Goal: Task Accomplishment & Management: Manage account settings

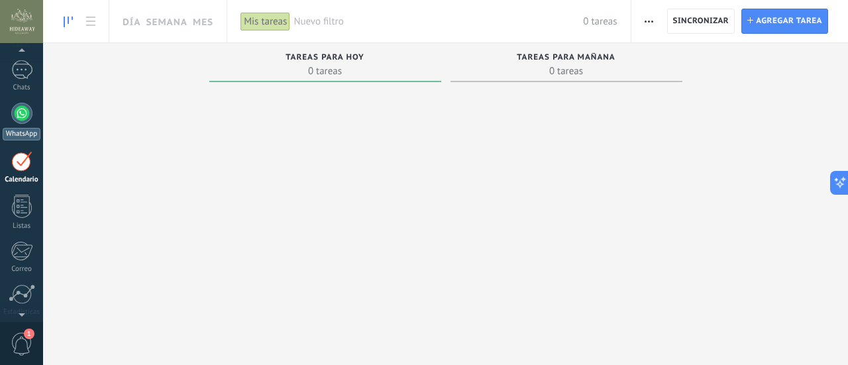
click at [20, 113] on div at bounding box center [21, 113] width 21 height 21
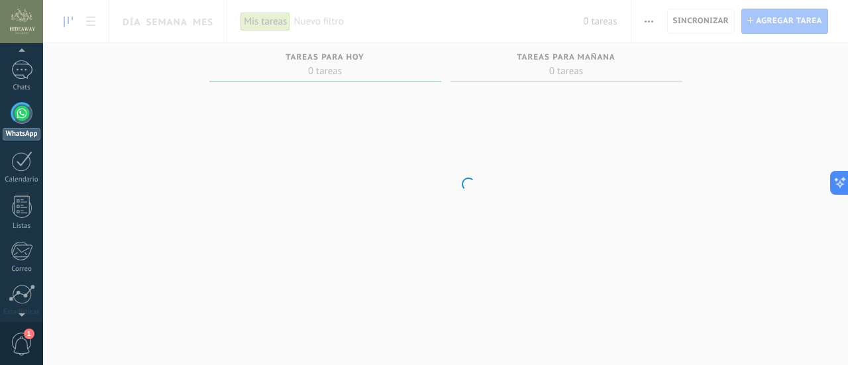
scroll to position [38, 0]
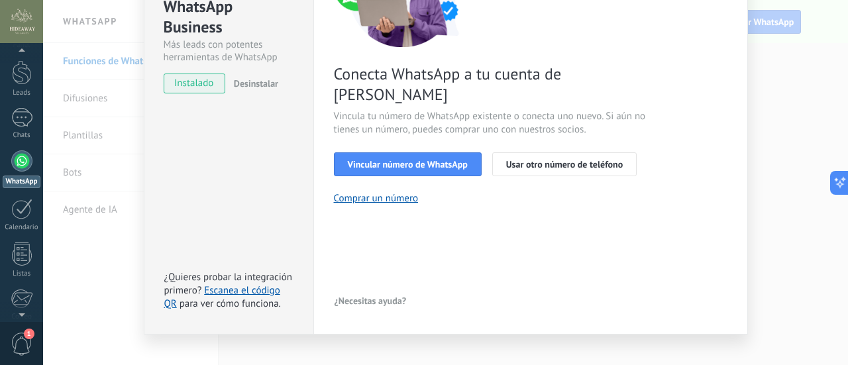
scroll to position [184, 0]
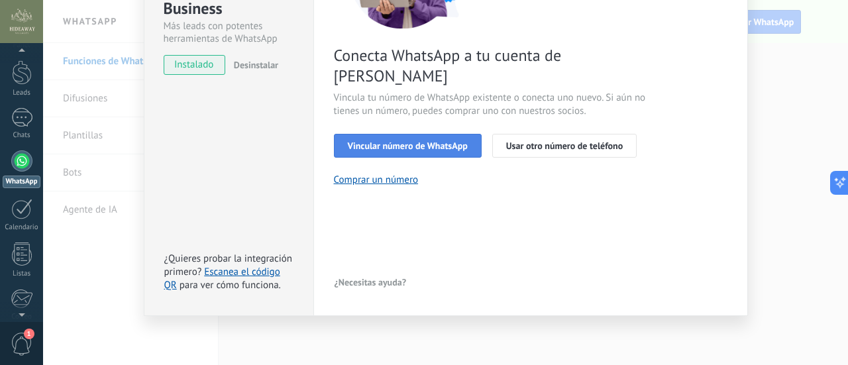
click at [435, 141] on span "Vincular número de WhatsApp" at bounding box center [408, 145] width 120 height 9
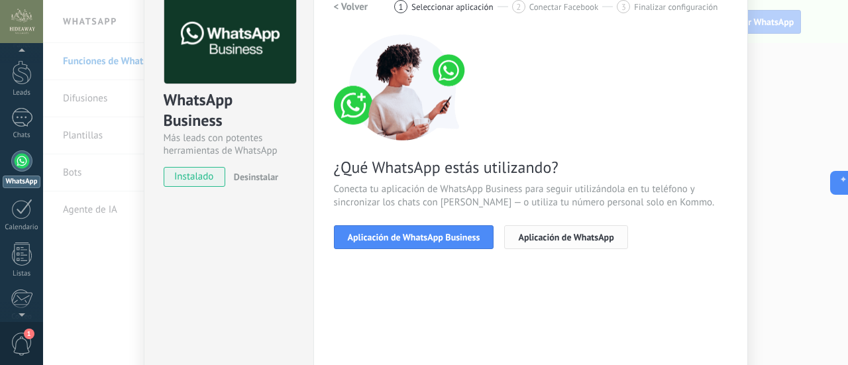
scroll to position [52, 0]
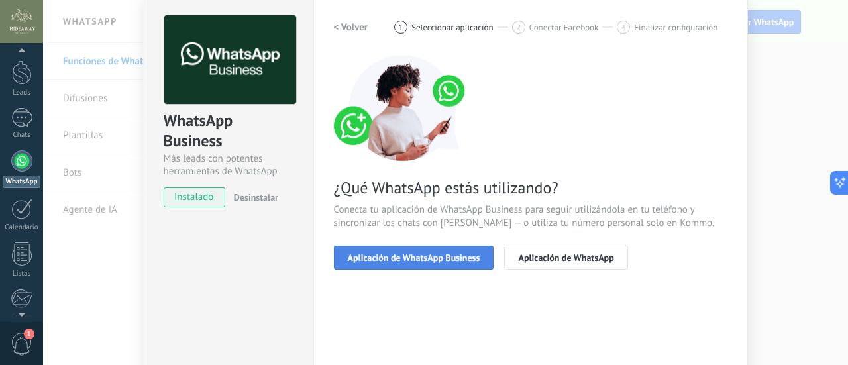
click at [457, 254] on span "Aplicación de WhatsApp Business" at bounding box center [414, 257] width 133 height 9
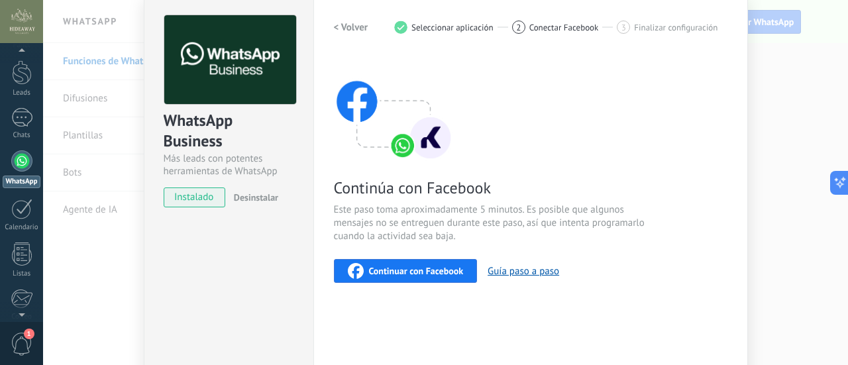
click at [440, 264] on div "Continuar con Facebook" at bounding box center [406, 271] width 116 height 16
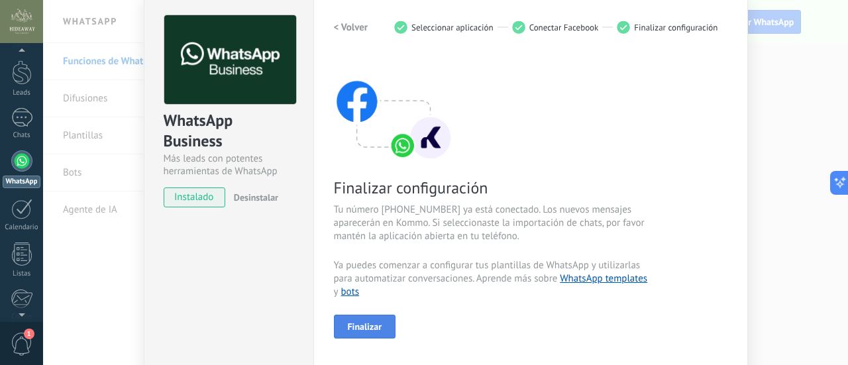
click at [373, 323] on span "Finalizar" at bounding box center [365, 326] width 34 height 9
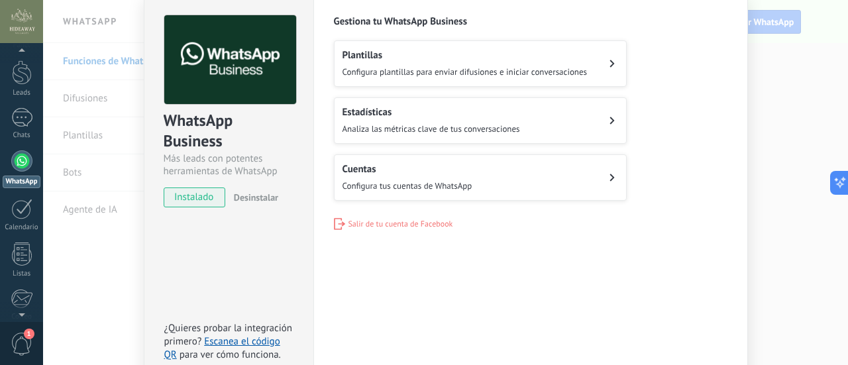
click at [581, 68] on span "Configura plantillas para enviar difusiones e iniciar conversaciones" at bounding box center [465, 71] width 245 height 11
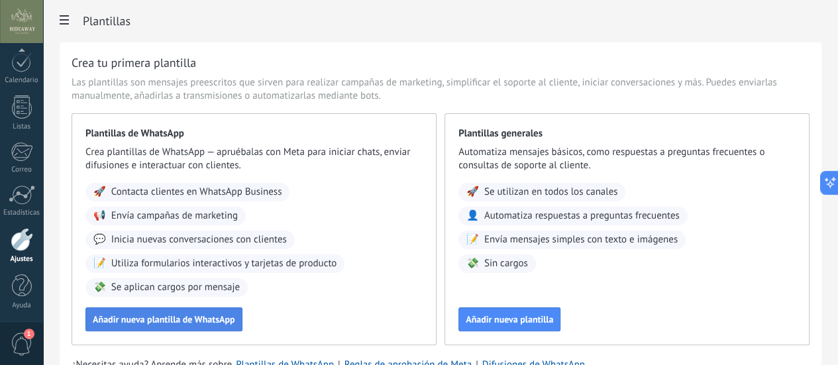
click at [235, 324] on span "Añadir nueva plantilla de WhatsApp" at bounding box center [164, 319] width 143 height 9
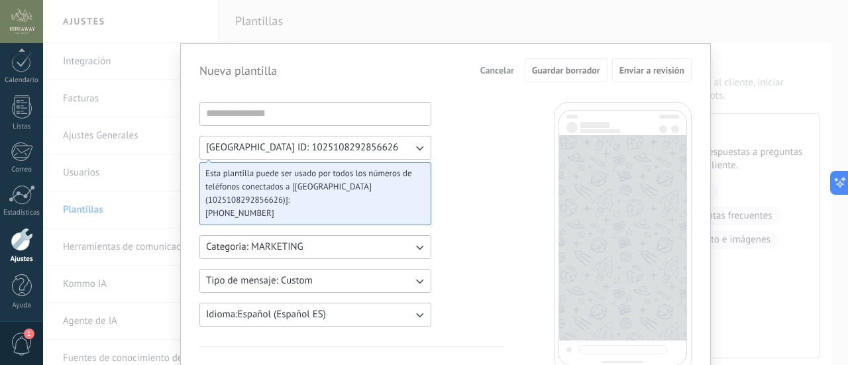
click at [502, 75] on span "Cancelar" at bounding box center [498, 70] width 34 height 9
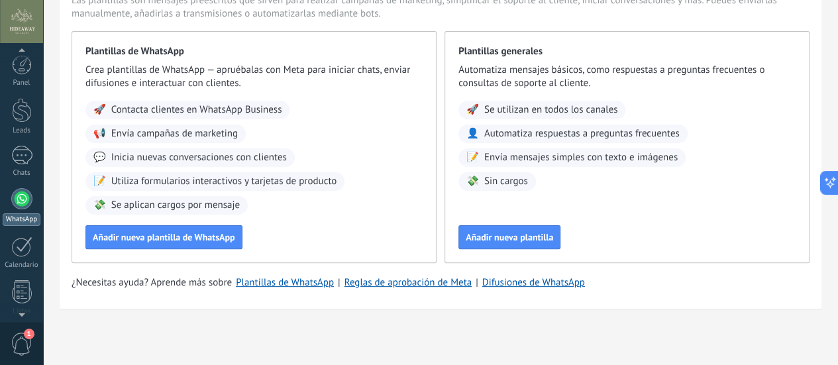
click at [11, 203] on link "WhatsApp" at bounding box center [21, 207] width 43 height 38
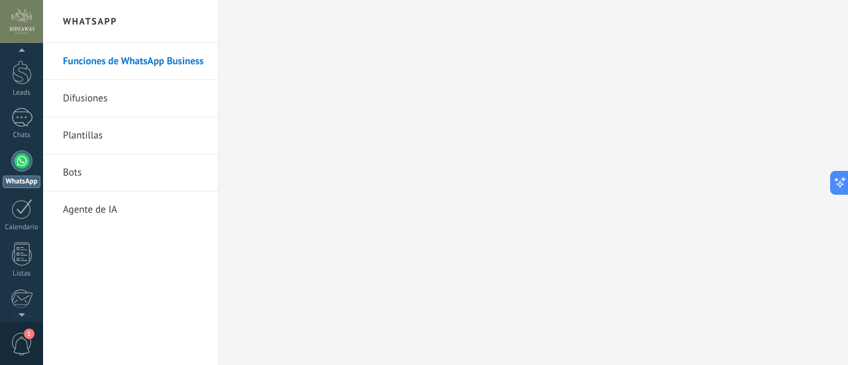
click at [81, 19] on h2 "WhatsApp" at bounding box center [131, 21] width 142 height 43
click at [94, 100] on link "Difusiones" at bounding box center [134, 98] width 142 height 37
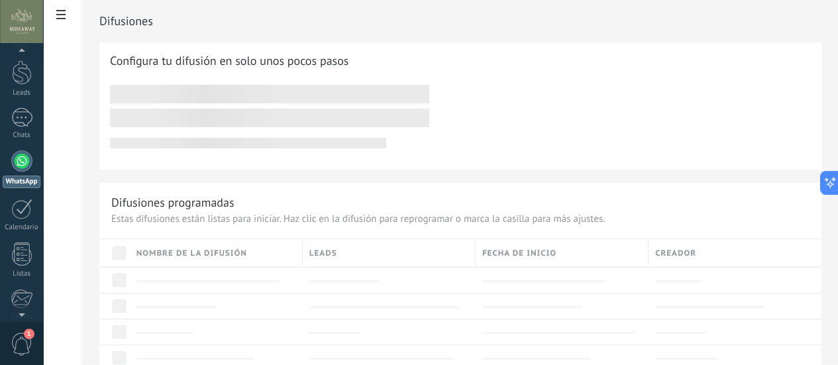
scroll to position [38, 0]
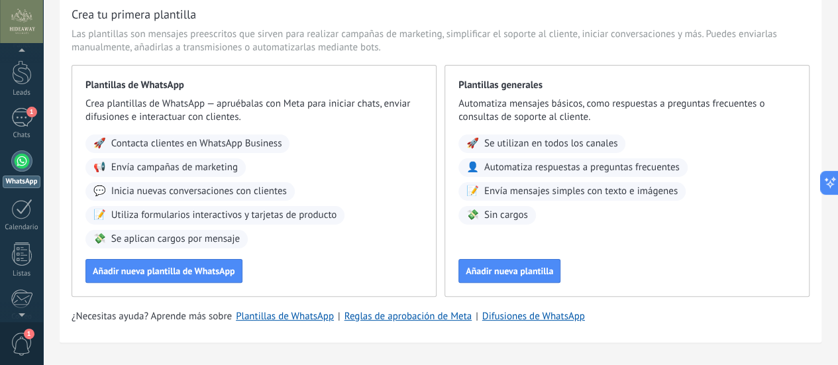
scroll to position [95, 0]
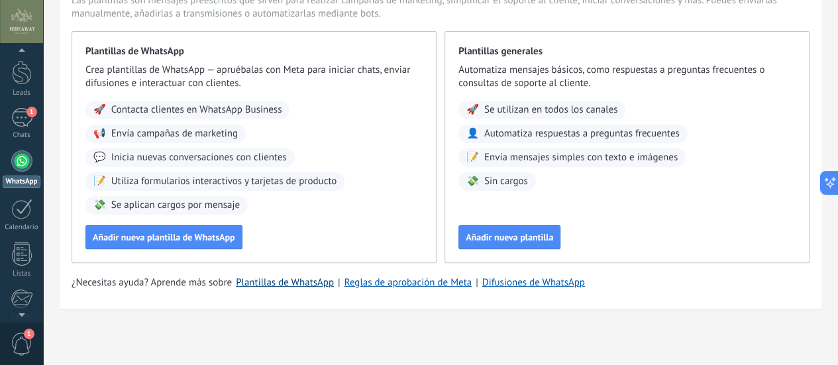
click at [334, 282] on link "Plantillas de WhatsApp" at bounding box center [285, 282] width 98 height 13
click at [28, 129] on link "1 Chats" at bounding box center [21, 124] width 43 height 32
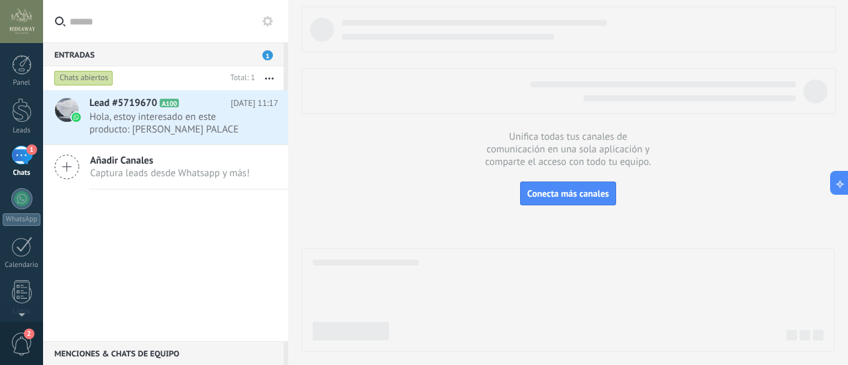
click at [176, 272] on div "Lead #5719670 A100 [DATE] 11:17 Hola, estoy interesado en este producto: [PERSO…" at bounding box center [165, 215] width 245 height 251
click at [577, 194] on span "Conecta más canales" at bounding box center [569, 194] width 82 height 12
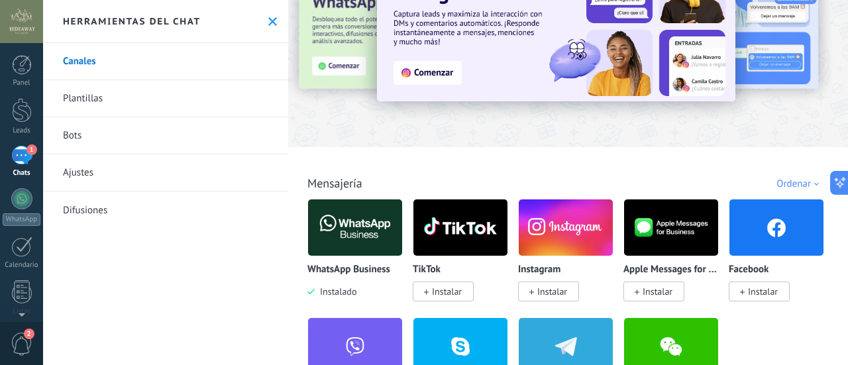
scroll to position [199, 0]
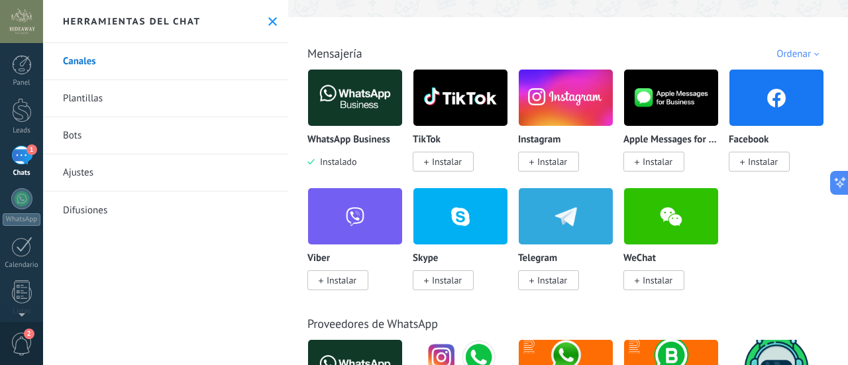
click at [561, 165] on span "Instalar" at bounding box center [553, 162] width 30 height 12
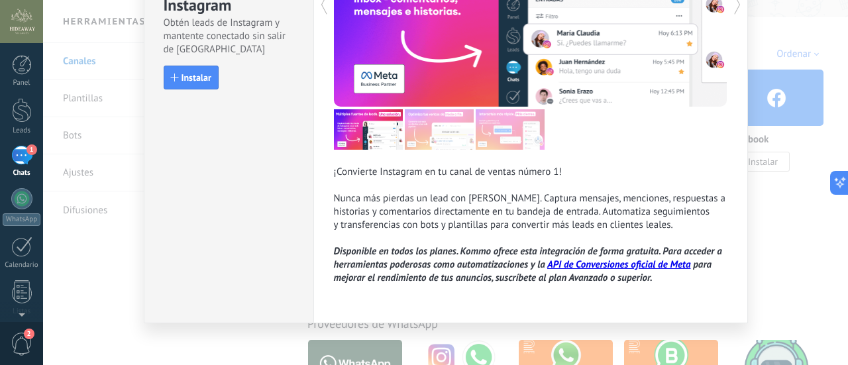
scroll to position [172, 0]
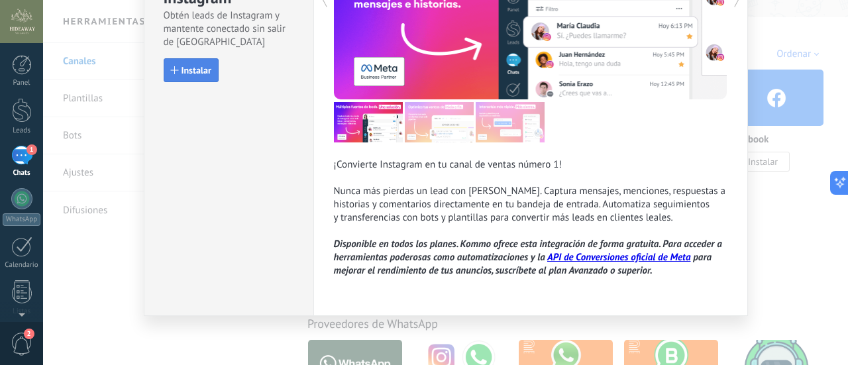
click at [194, 62] on button "Instalar" at bounding box center [191, 70] width 55 height 24
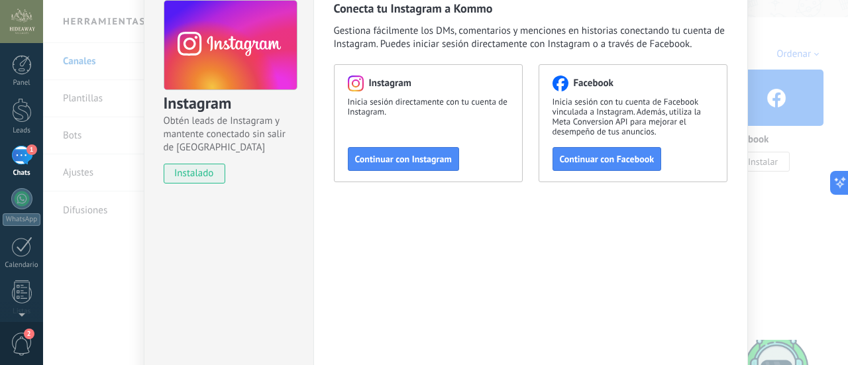
scroll to position [0, 0]
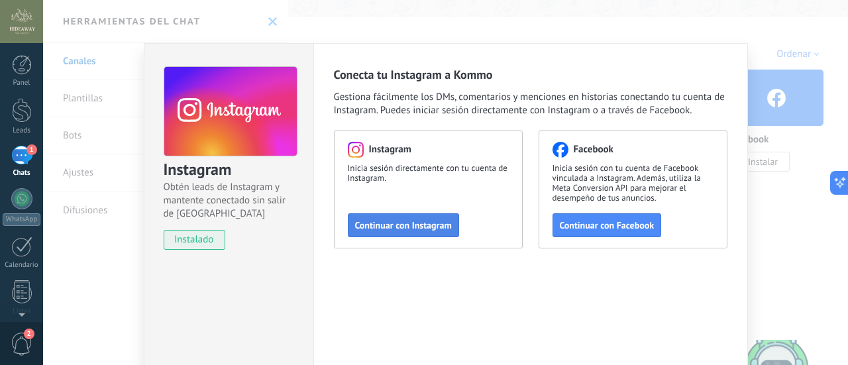
click at [424, 230] on span "Continuar con Instagram" at bounding box center [403, 225] width 97 height 9
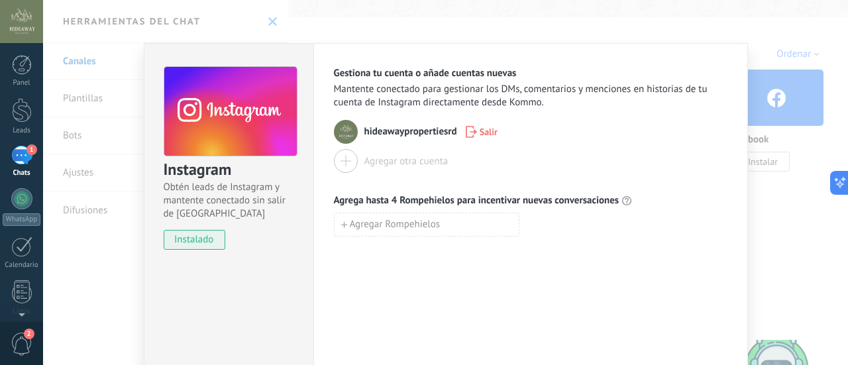
click at [349, 131] on img at bounding box center [346, 132] width 24 height 24
click at [432, 136] on span "hideawaypropertiesrd" at bounding box center [411, 131] width 93 height 13
click at [413, 71] on span "Gestiona tu cuenta o añade cuentas nuevas" at bounding box center [425, 73] width 183 height 13
click at [103, 258] on div "Instagram Obtén leads de Instagram y mantente conectado sin salir de Kommo inst…" at bounding box center [445, 182] width 805 height 365
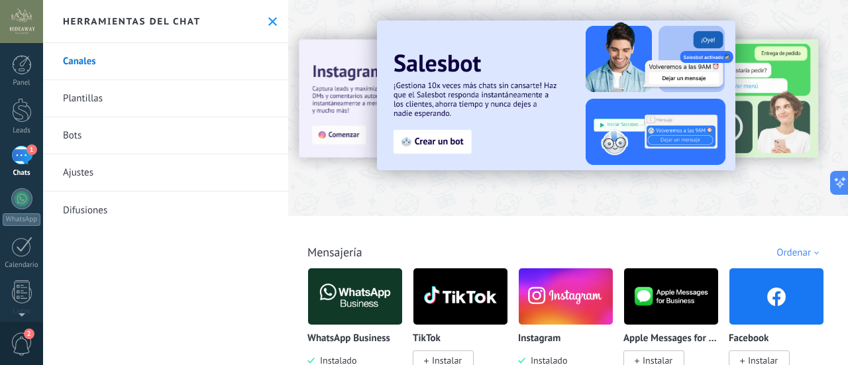
drag, startPoint x: 687, startPoint y: 207, endPoint x: 319, endPoint y: 183, distance: 368.0
click at [319, 183] on div at bounding box center [568, 104] width 560 height 190
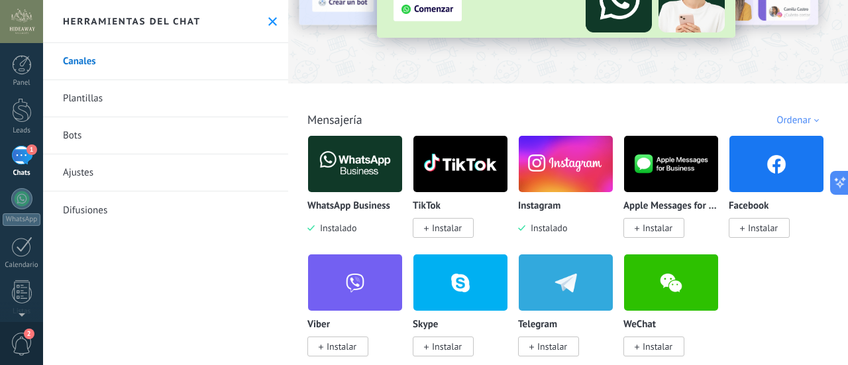
click at [30, 150] on span "1" at bounding box center [32, 149] width 11 height 11
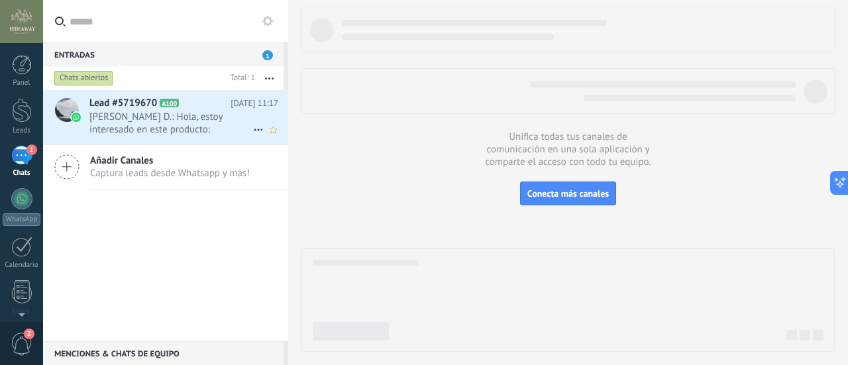
click at [146, 131] on span "[PERSON_NAME] D.: Hola, estoy interesado en este producto: [PERSON_NAME][GEOGRA…" at bounding box center [171, 123] width 164 height 25
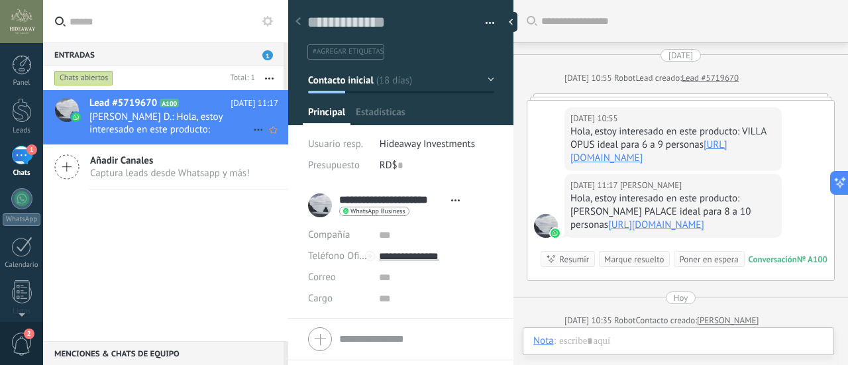
scroll to position [84, 0]
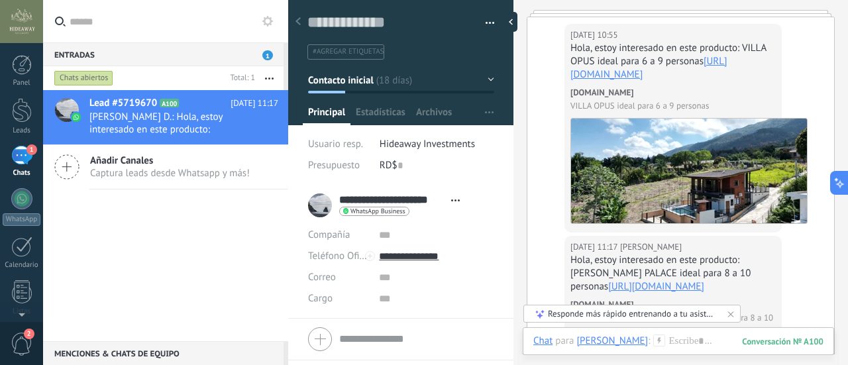
click at [199, 239] on div "Lead #5719670 A100 [DATE] 11:17 [PERSON_NAME]: Hola, estoy interesado en este p…" at bounding box center [165, 215] width 245 height 251
click at [513, 26] on div at bounding box center [514, 22] width 20 height 20
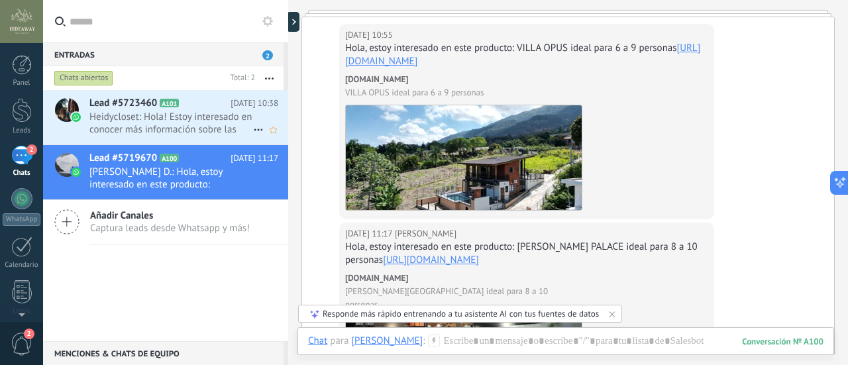
click at [188, 121] on span "Heidycloset: Hola! Estoy interesado en conocer más información sobre las villas…" at bounding box center [171, 123] width 164 height 25
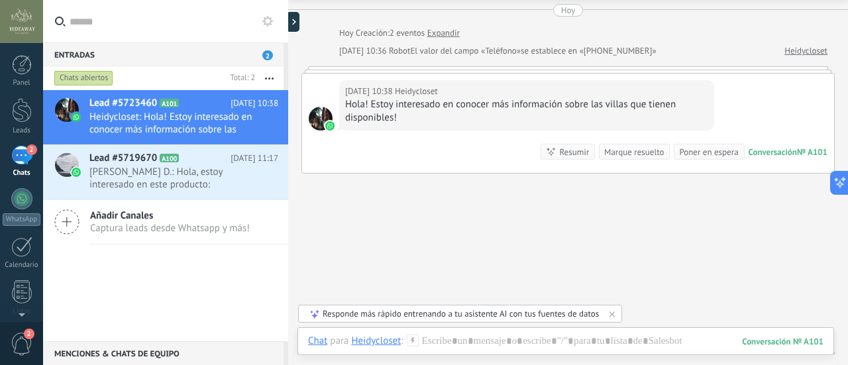
scroll to position [84, 0]
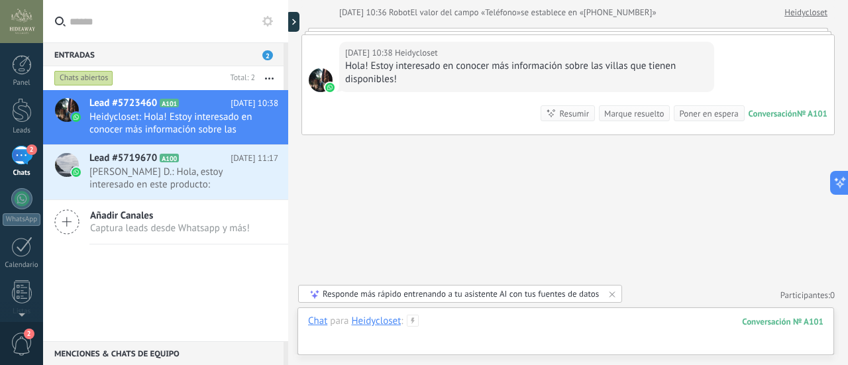
click at [507, 325] on div at bounding box center [566, 335] width 516 height 40
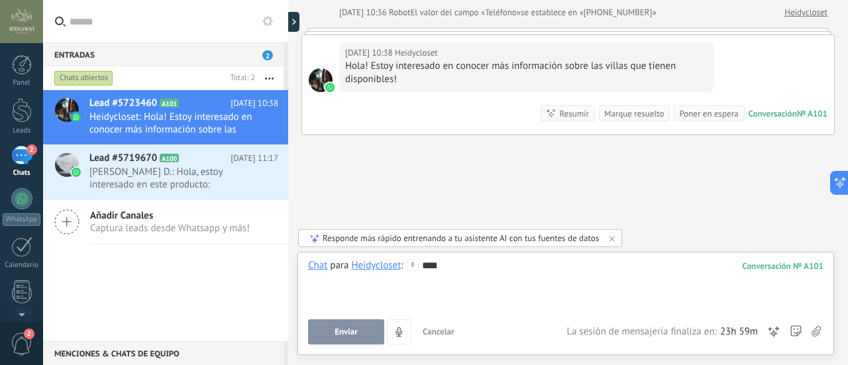
click at [349, 336] on span "Enviar" at bounding box center [346, 331] width 23 height 9
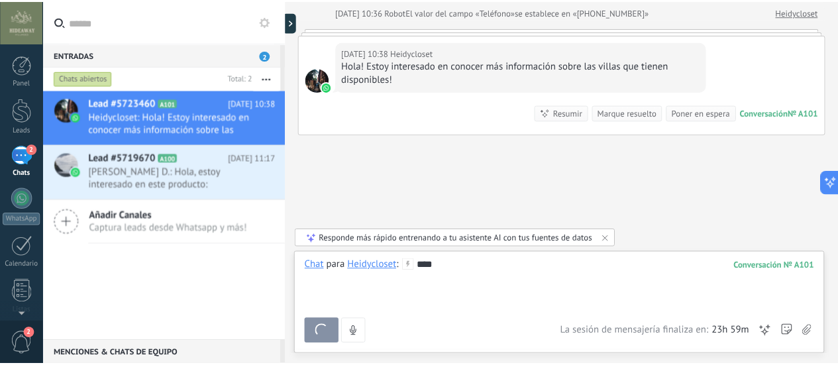
scroll to position [129, 0]
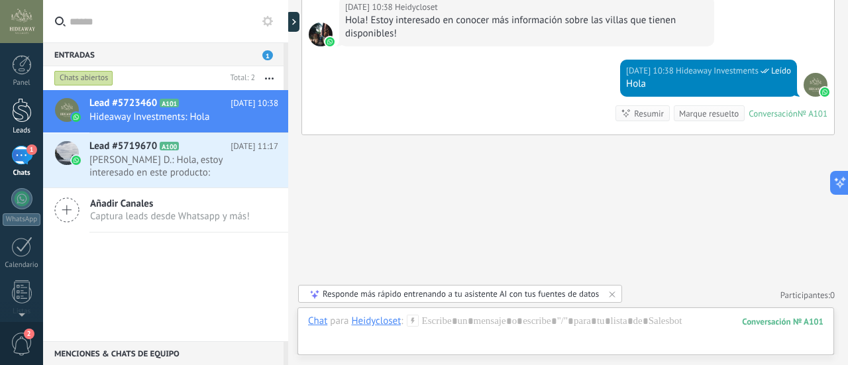
click at [19, 122] on div at bounding box center [22, 110] width 20 height 25
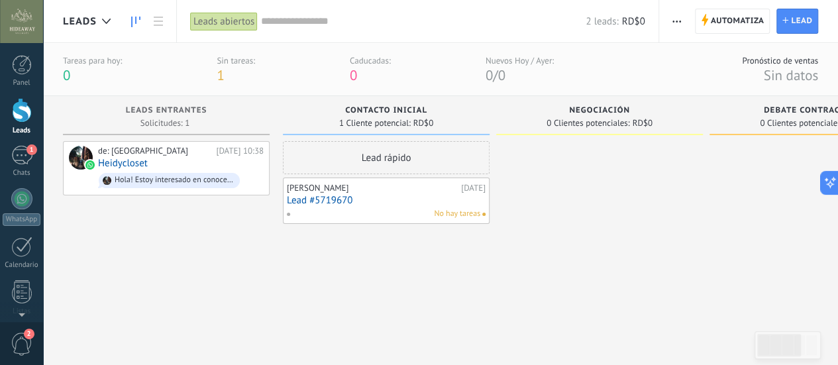
click at [367, 164] on div "Lead rápido" at bounding box center [386, 157] width 207 height 33
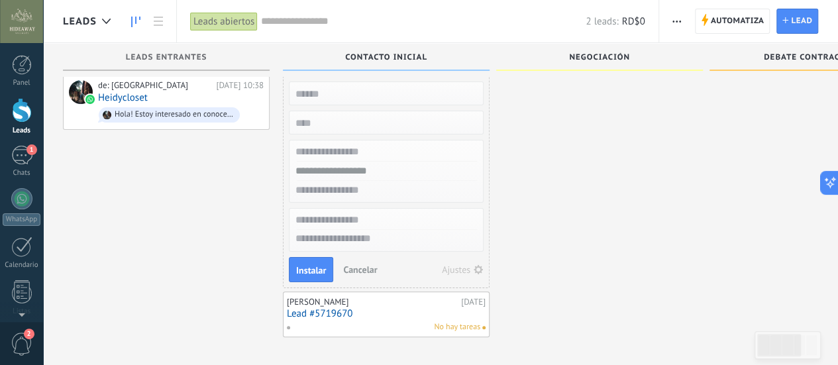
scroll to position [13, 0]
click at [526, 218] on div at bounding box center [599, 207] width 207 height 262
click at [597, 49] on div "Negociación" at bounding box center [599, 57] width 207 height 28
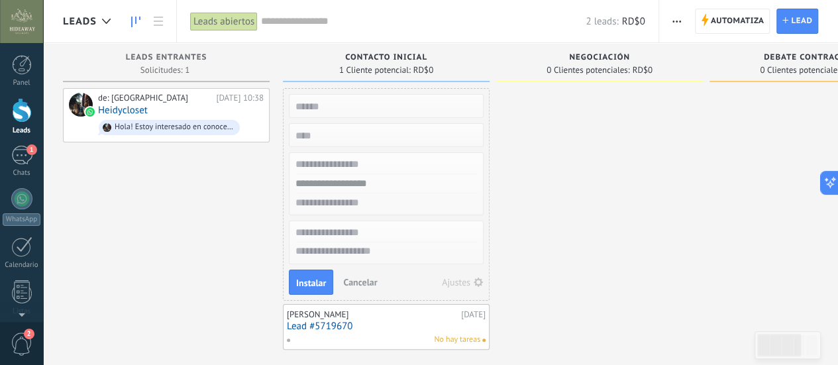
click at [596, 59] on span "Negociación" at bounding box center [599, 57] width 61 height 9
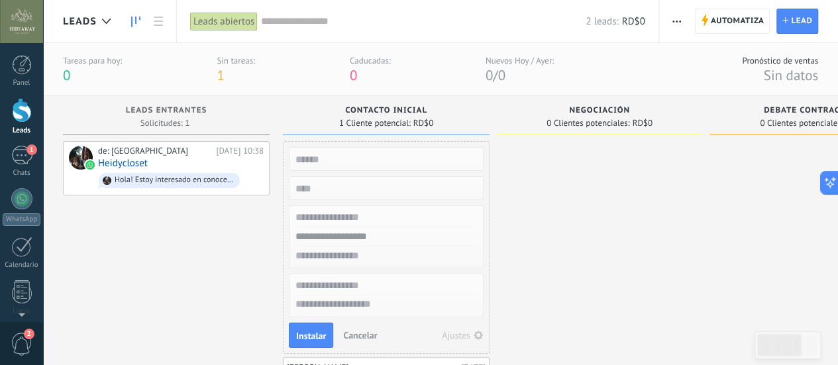
click at [567, 260] on div at bounding box center [599, 272] width 207 height 262
click at [16, 63] on div at bounding box center [22, 65] width 20 height 20
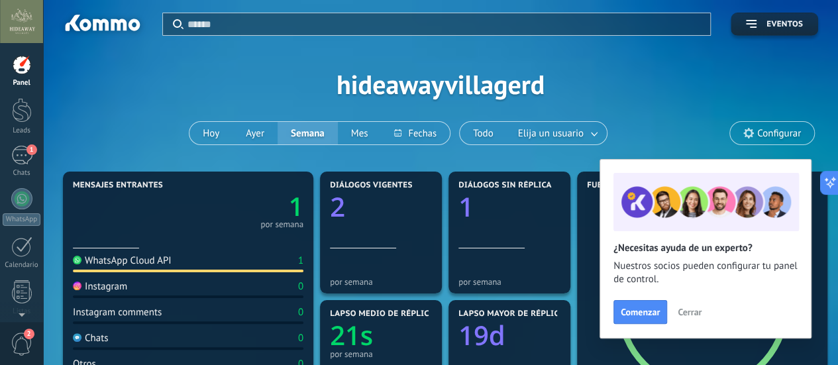
click at [684, 312] on span "Cerrar" at bounding box center [690, 312] width 24 height 9
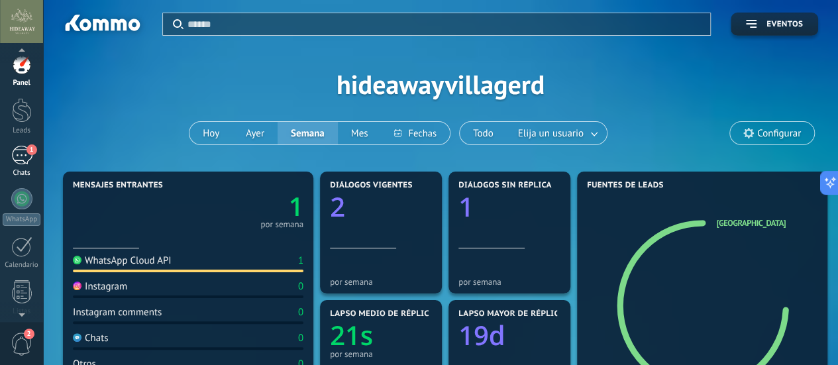
click at [32, 161] on div "1" at bounding box center [21, 155] width 21 height 19
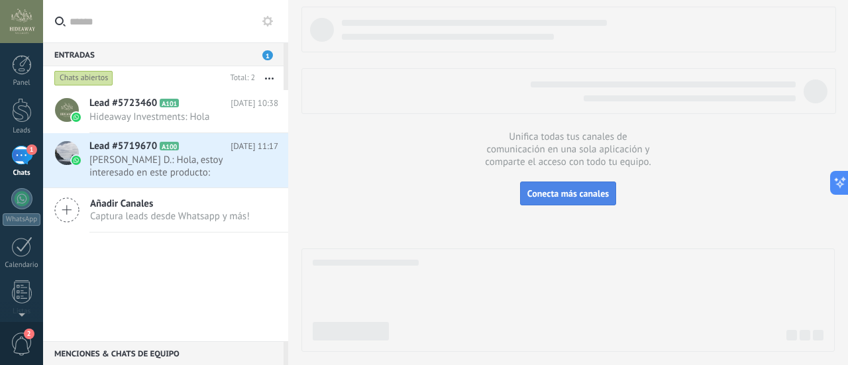
click at [581, 203] on button "Conecta más canales" at bounding box center [568, 194] width 96 height 24
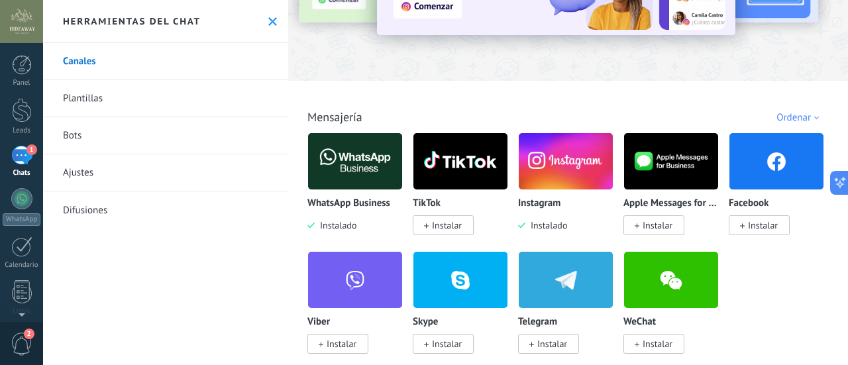
scroll to position [199, 0]
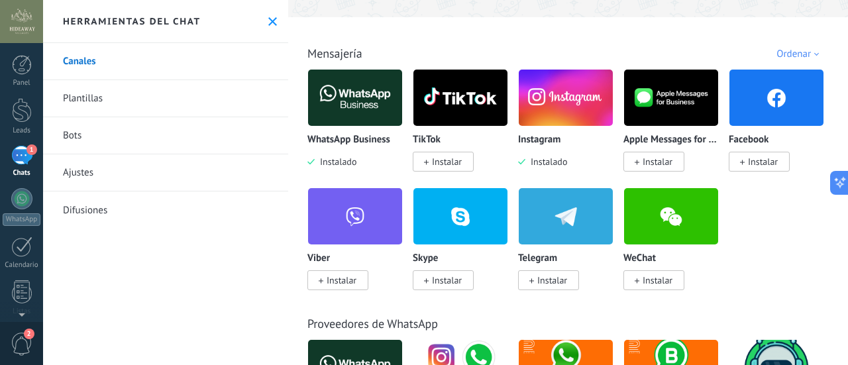
click at [550, 95] on img at bounding box center [566, 98] width 94 height 64
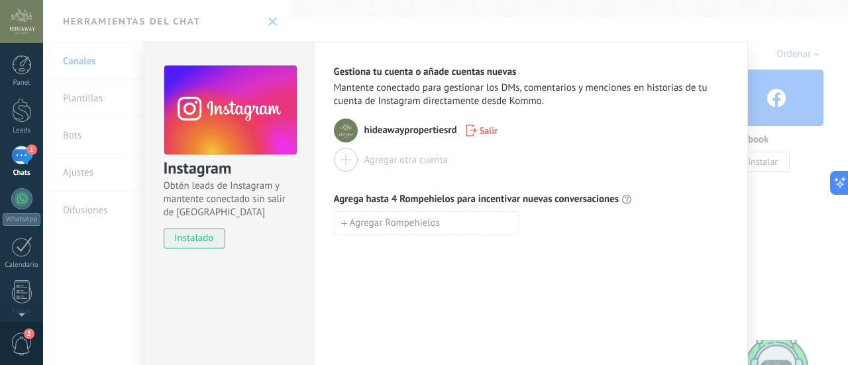
scroll to position [0, 0]
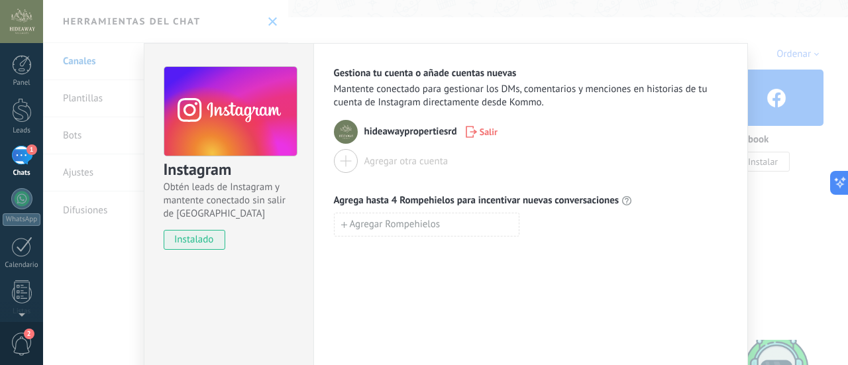
click at [342, 135] on img at bounding box center [346, 132] width 24 height 24
click at [467, 132] on icon "button" at bounding box center [471, 132] width 11 height 12
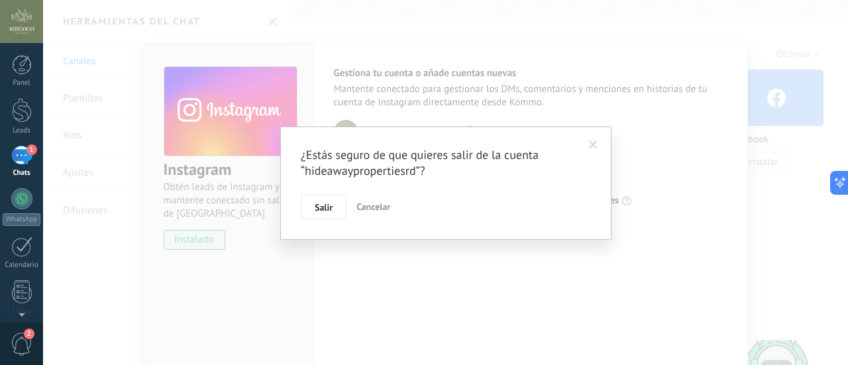
click at [369, 209] on span "Cancelar" at bounding box center [374, 207] width 34 height 12
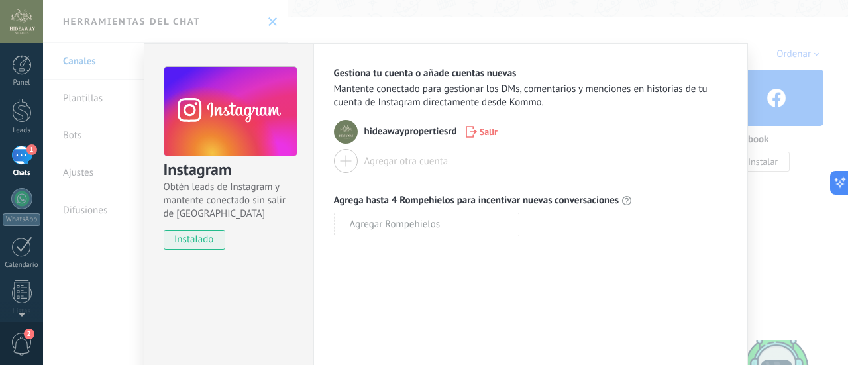
click at [809, 144] on div "Instagram Obtén leads de Instagram y mantente conectado sin salir de Kommo inst…" at bounding box center [445, 182] width 805 height 365
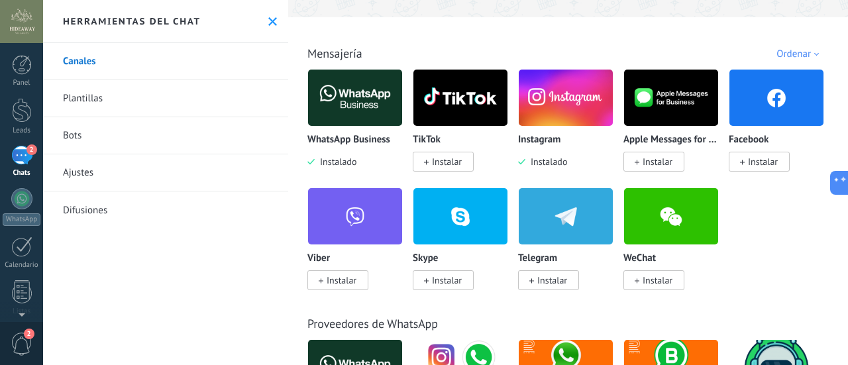
click at [25, 148] on div "2" at bounding box center [21, 155] width 21 height 19
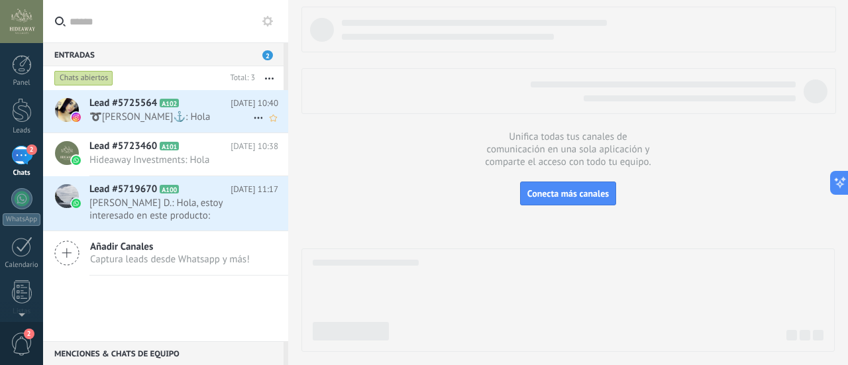
click at [170, 115] on span "➰[PERSON_NAME]⚓️: Hola" at bounding box center [171, 117] width 164 height 13
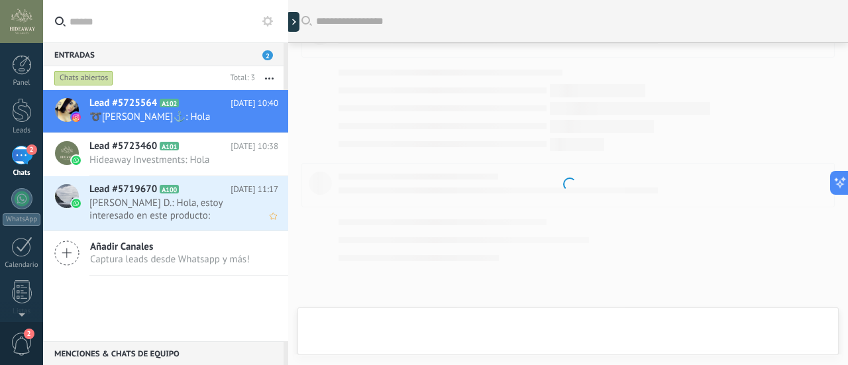
scroll to position [23, 0]
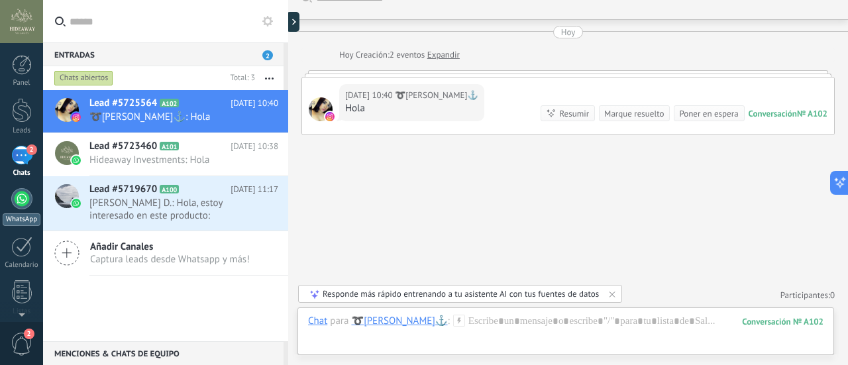
click at [23, 192] on div at bounding box center [21, 198] width 21 height 21
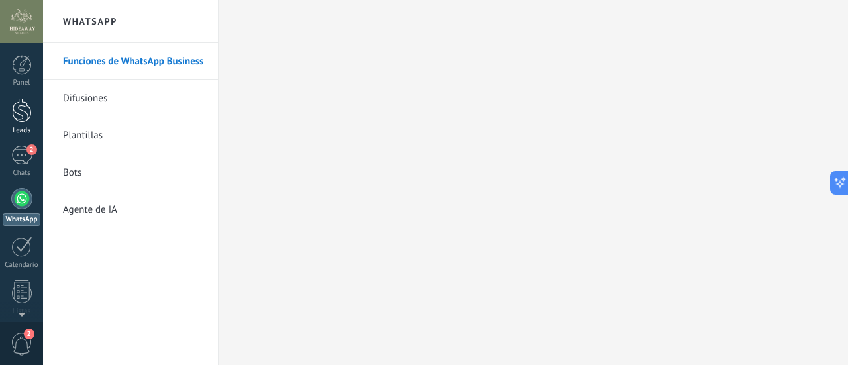
click at [21, 125] on link "Leads" at bounding box center [21, 116] width 43 height 37
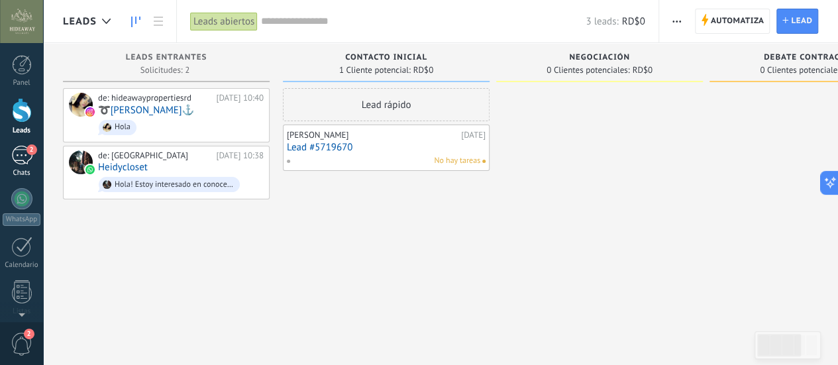
click at [19, 163] on div "2" at bounding box center [21, 155] width 21 height 19
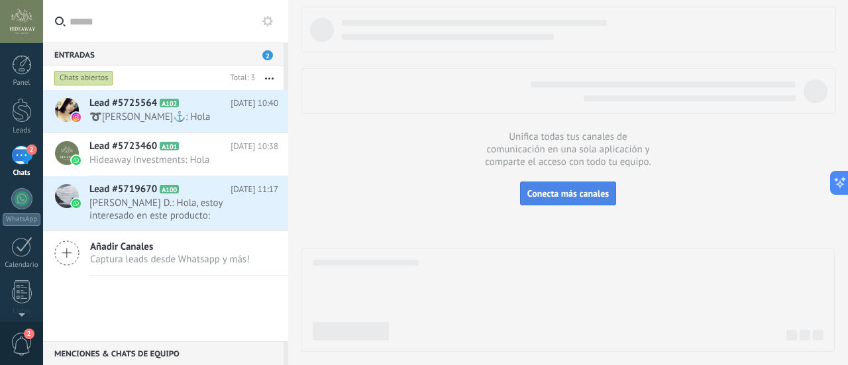
click at [546, 203] on button "Conecta más canales" at bounding box center [568, 194] width 96 height 24
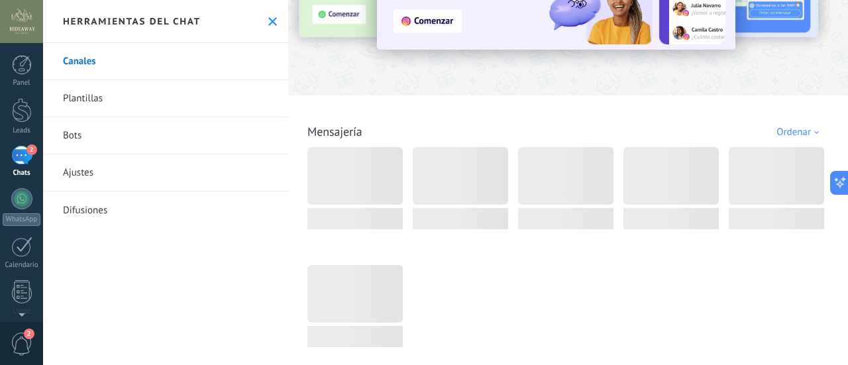
scroll to position [133, 0]
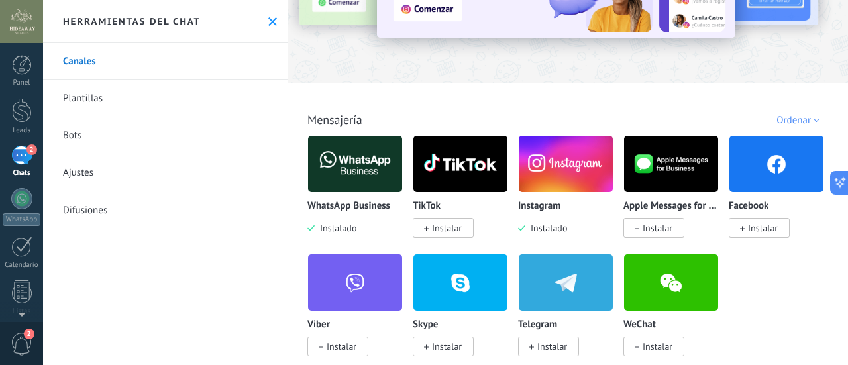
click at [767, 239] on div "Facebook Instalar" at bounding box center [781, 194] width 105 height 119
click at [766, 234] on span "Instalar" at bounding box center [763, 228] width 30 height 12
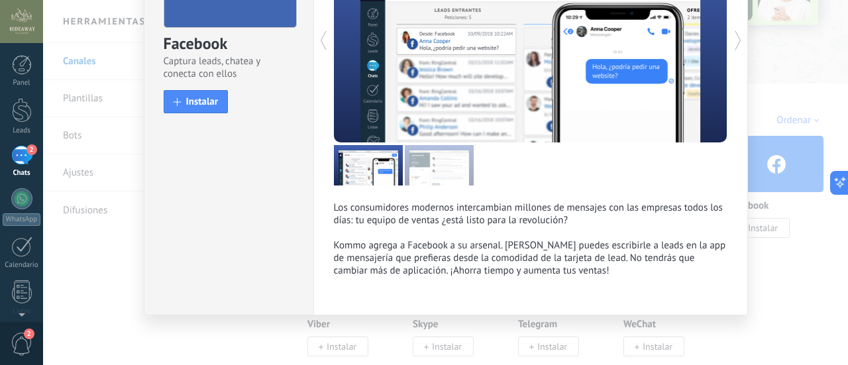
scroll to position [129, 0]
click at [200, 106] on span "Instalar" at bounding box center [202, 102] width 32 height 10
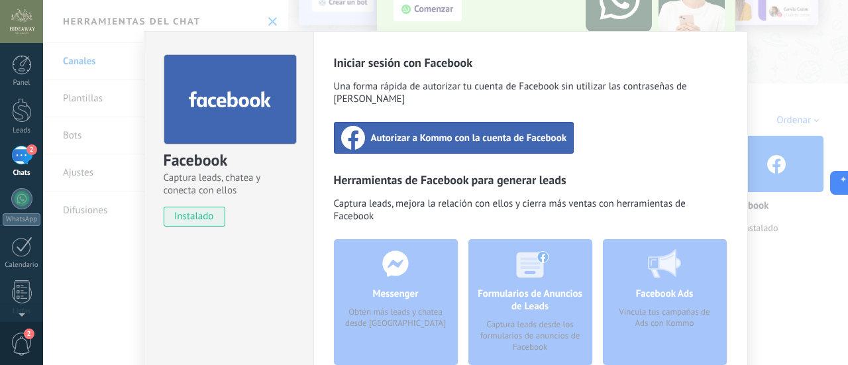
scroll to position [0, 0]
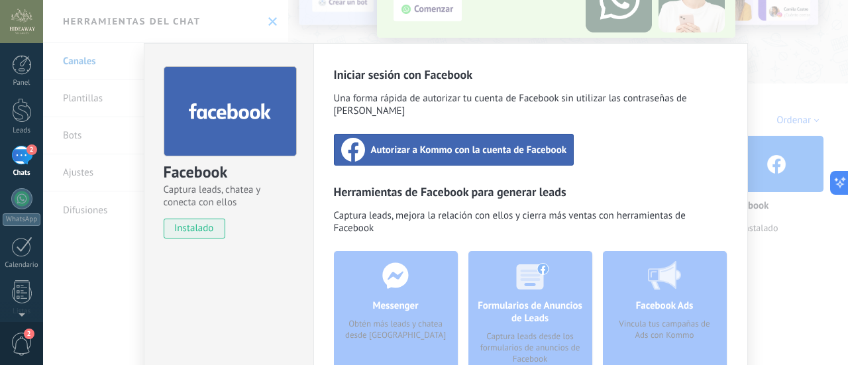
click at [488, 143] on span "Autorizar a Kommo con la cuenta de Facebook" at bounding box center [469, 149] width 196 height 13
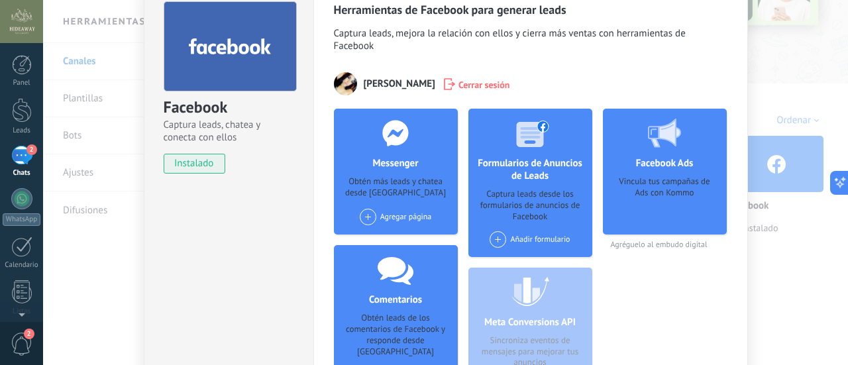
scroll to position [59, 0]
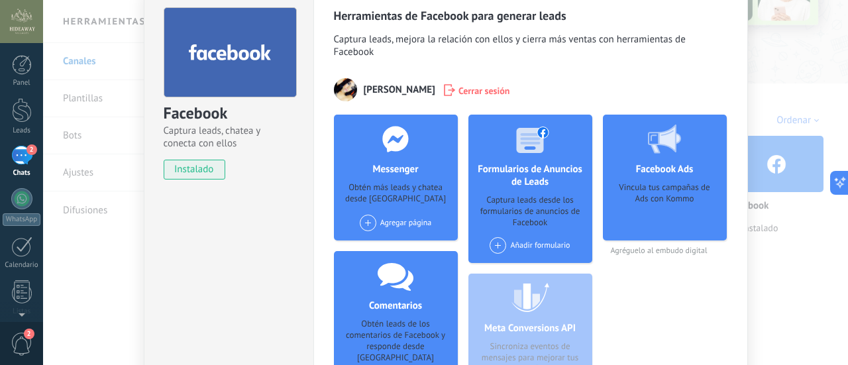
click at [365, 221] on span at bounding box center [368, 223] width 17 height 17
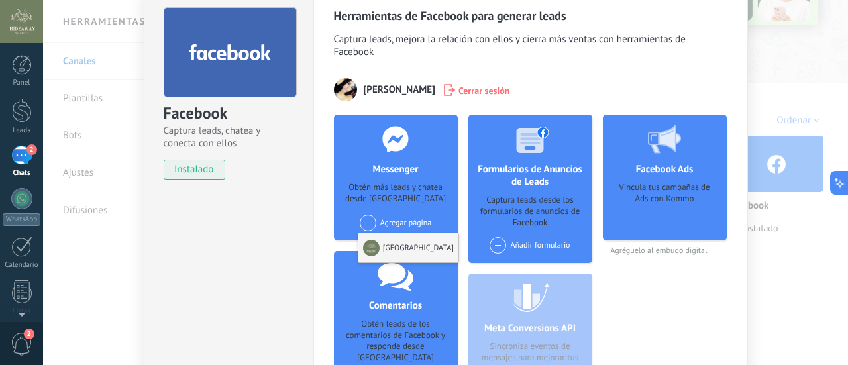
click at [392, 244] on div "[GEOGRAPHIC_DATA]" at bounding box center [409, 247] width 100 height 29
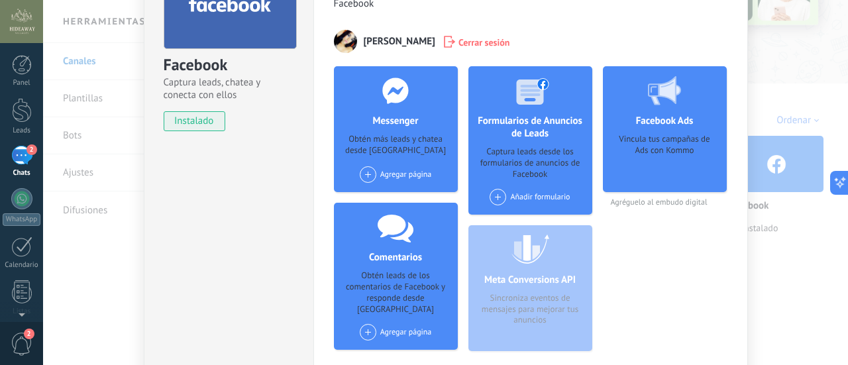
scroll to position [192, 0]
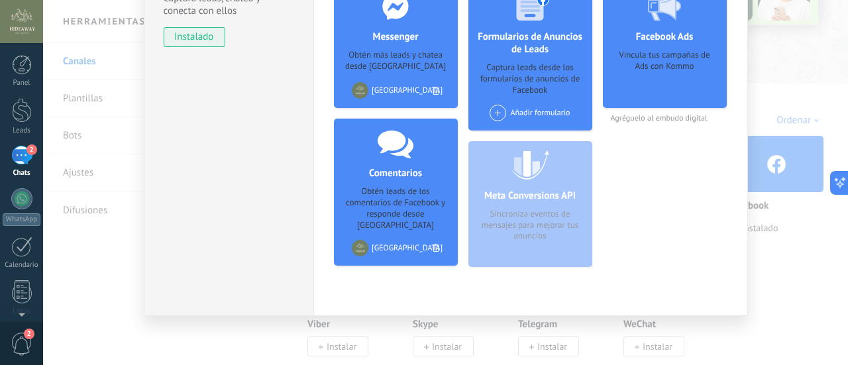
click at [496, 118] on span at bounding box center [498, 113] width 17 height 17
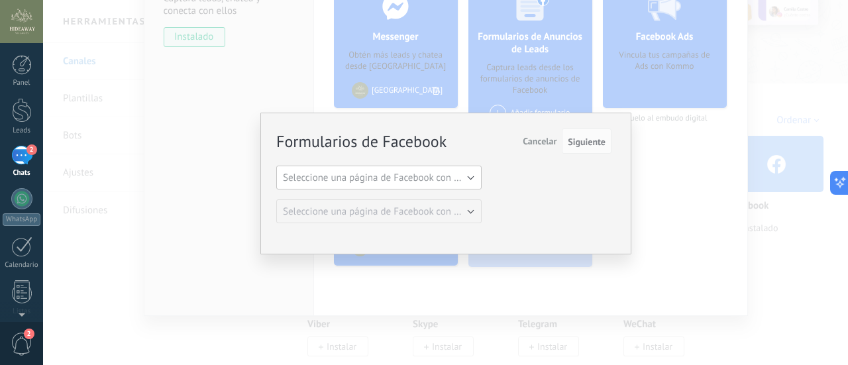
click at [464, 181] on span "Seleccione una página de Facebook con formas" at bounding box center [383, 178] width 200 height 13
click at [442, 199] on span "[GEOGRAPHIC_DATA]" at bounding box center [372, 200] width 209 height 13
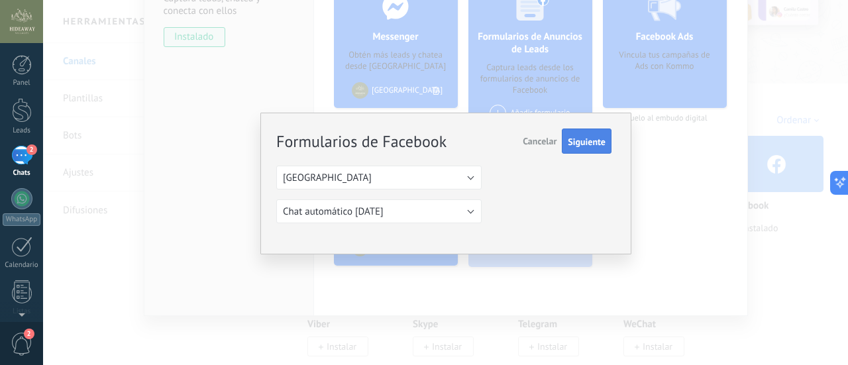
click at [579, 146] on span "Siguiente" at bounding box center [587, 141] width 38 height 9
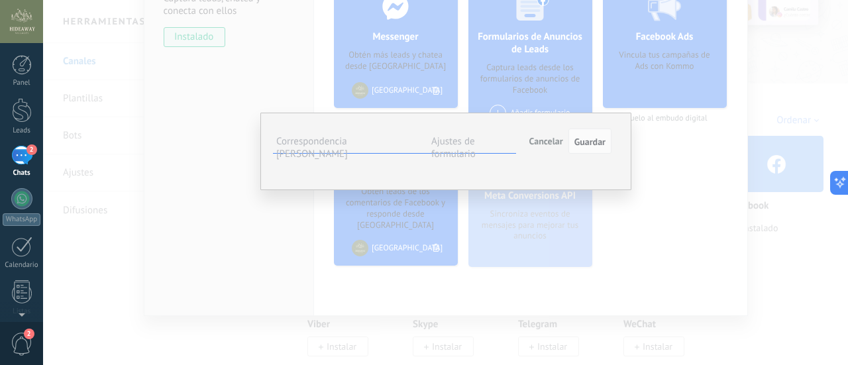
scroll to position [4, 0]
click at [586, 141] on span "Guardar" at bounding box center [590, 141] width 31 height 9
click at [0, 0] on button "Seleccionar campo" at bounding box center [0, 0] width 0 height 0
click at [0, 0] on span "Nota (lead)" at bounding box center [0, 0] width 0 height 0
click at [0, 0] on button "Seleccionar campo" at bounding box center [0, 0] width 0 height 0
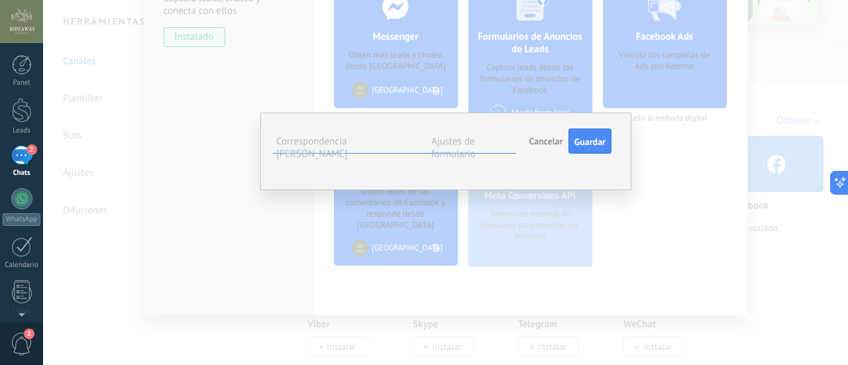
click at [0, 0] on span "Cargo (contacto)" at bounding box center [0, 0] width 0 height 0
click at [0, 0] on button "Seleccionar campo" at bounding box center [0, 0] width 0 height 0
click at [622, 190] on div "**********" at bounding box center [445, 152] width 371 height 78
click at [468, 135] on label "Ajustes de formulario" at bounding box center [454, 147] width 44 height 25
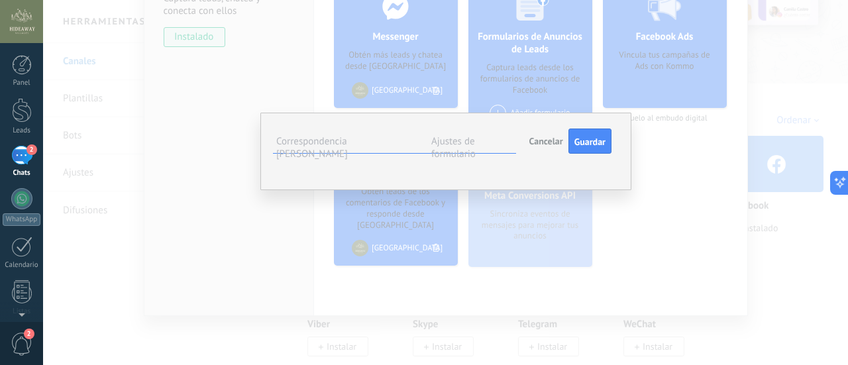
click at [348, 144] on label "Correspondencia [PERSON_NAME]" at bounding box center [312, 147] width 72 height 25
click at [601, 144] on span "Guardar" at bounding box center [590, 141] width 31 height 9
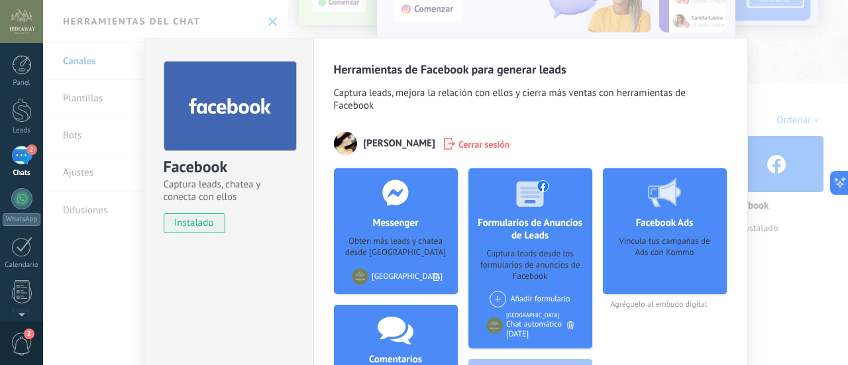
scroll to position [0, 0]
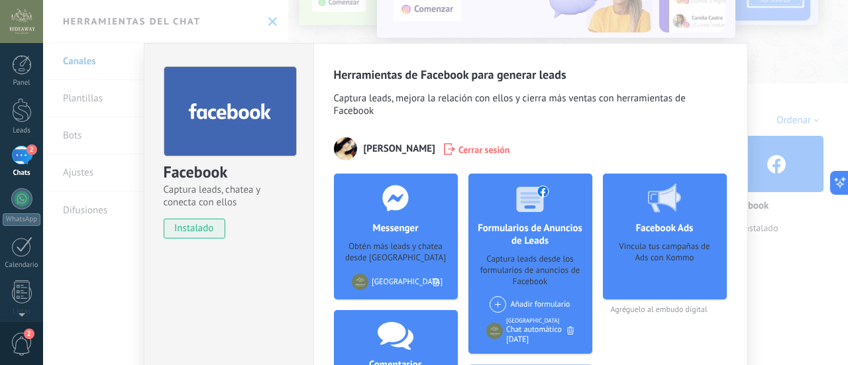
click at [797, 71] on div "Facebook Captura leads, chatea y conecta con ellos instalado Desinstalar Herram…" at bounding box center [445, 182] width 805 height 365
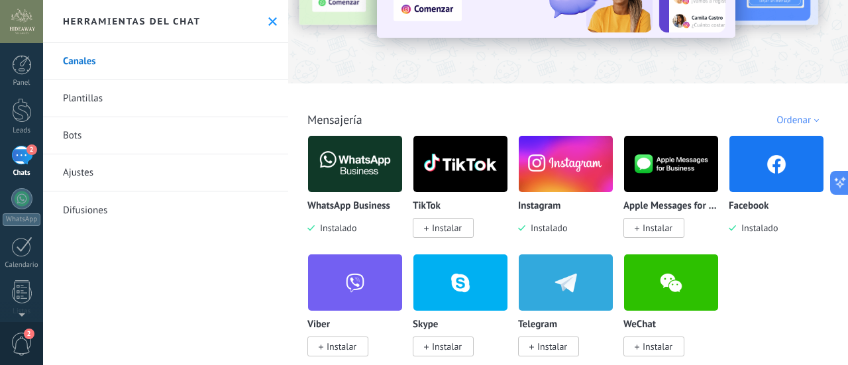
click at [24, 160] on div "2" at bounding box center [21, 155] width 21 height 19
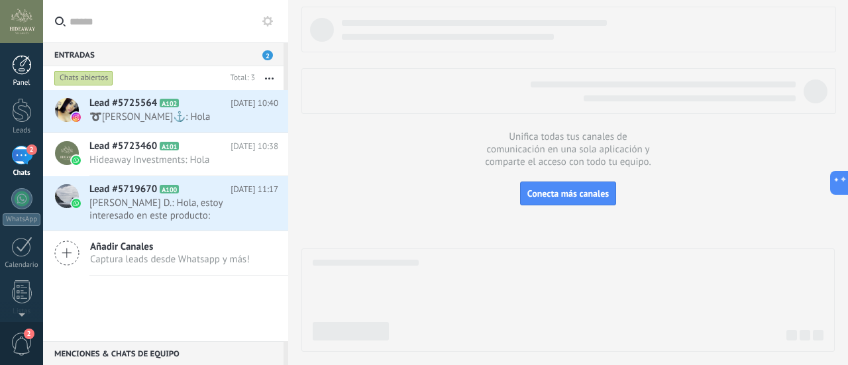
click at [25, 70] on div at bounding box center [22, 65] width 20 height 20
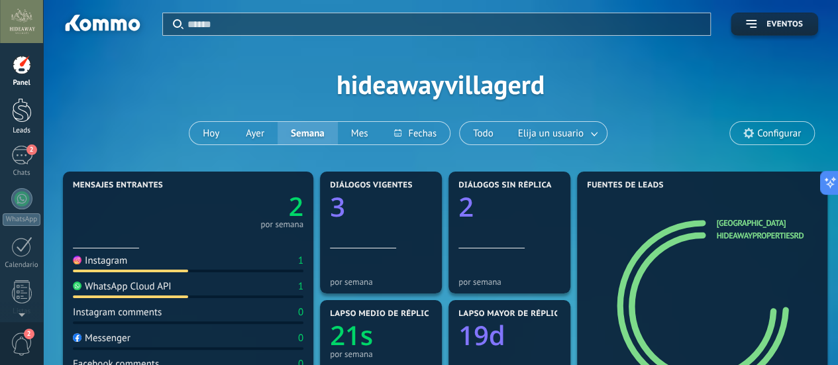
click at [27, 104] on div at bounding box center [22, 110] width 20 height 25
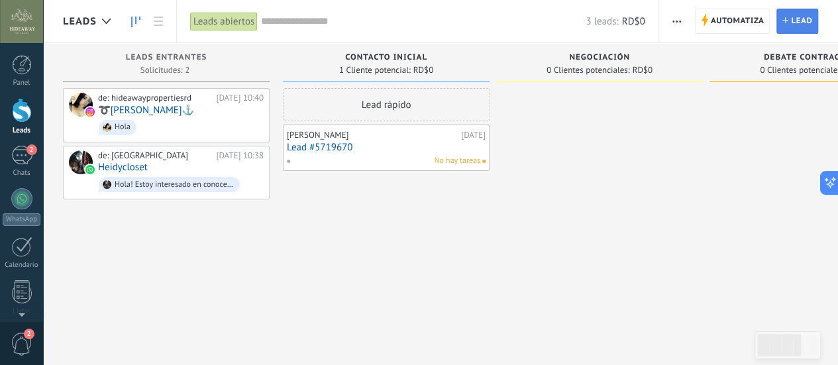
click at [802, 25] on span "Lead" at bounding box center [801, 21] width 21 height 24
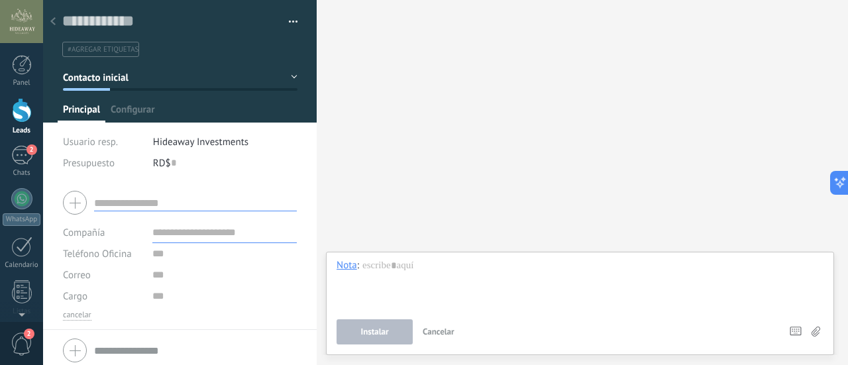
click at [144, 195] on input "text" at bounding box center [195, 203] width 203 height 17
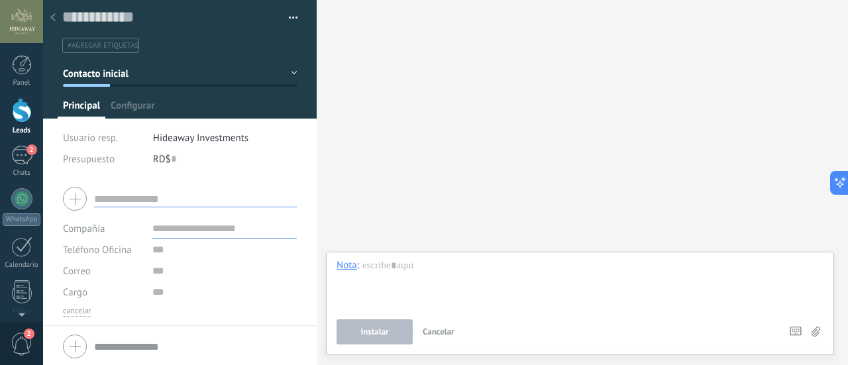
scroll to position [5, 0]
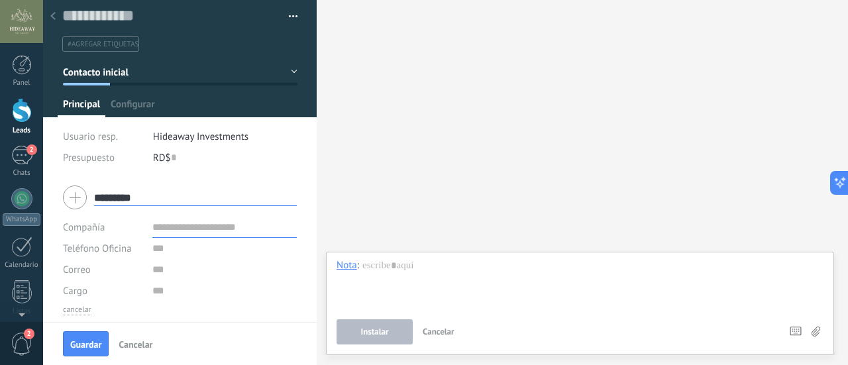
type input "*********"
click at [175, 230] on input "text" at bounding box center [224, 227] width 144 height 21
type input "*"
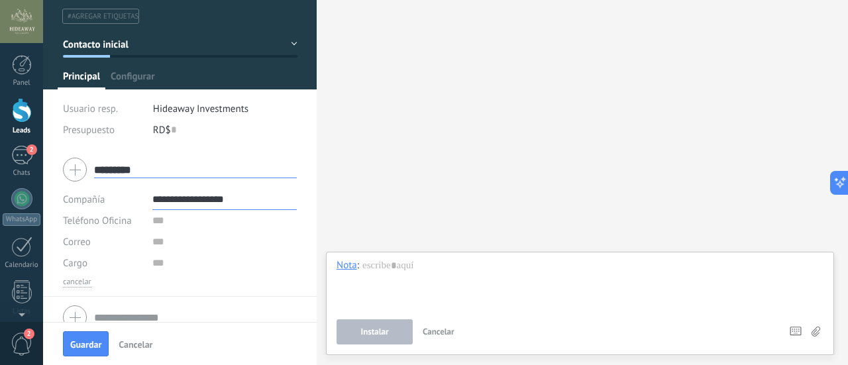
scroll to position [48, 0]
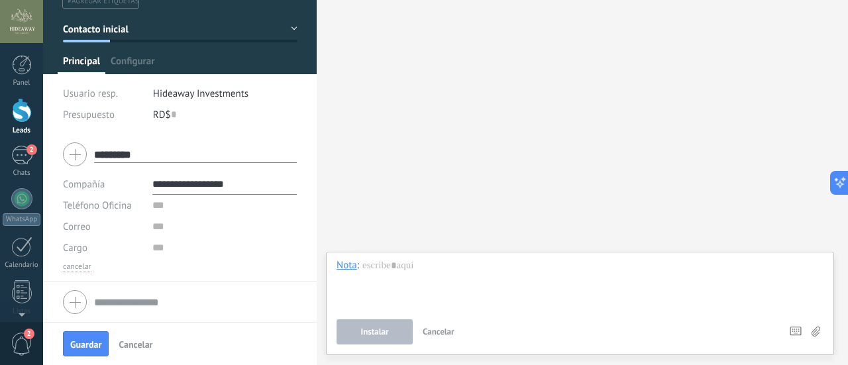
type input "**********"
click at [164, 233] on input "text" at bounding box center [224, 226] width 144 height 21
type input "**********"
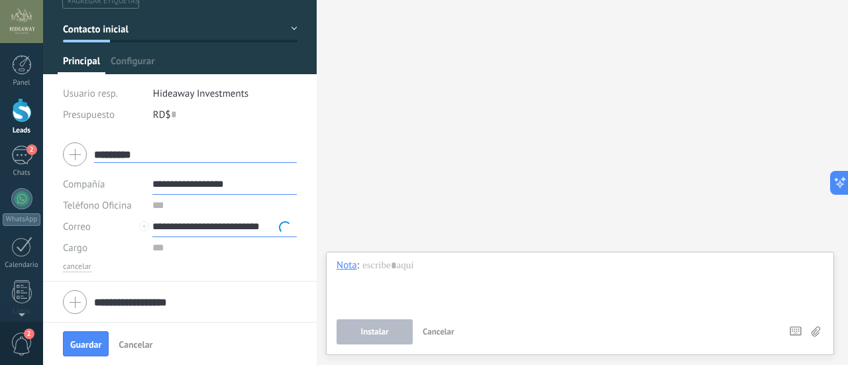
scroll to position [0, 0]
type input "**********"
click at [184, 205] on input "text" at bounding box center [224, 205] width 144 height 21
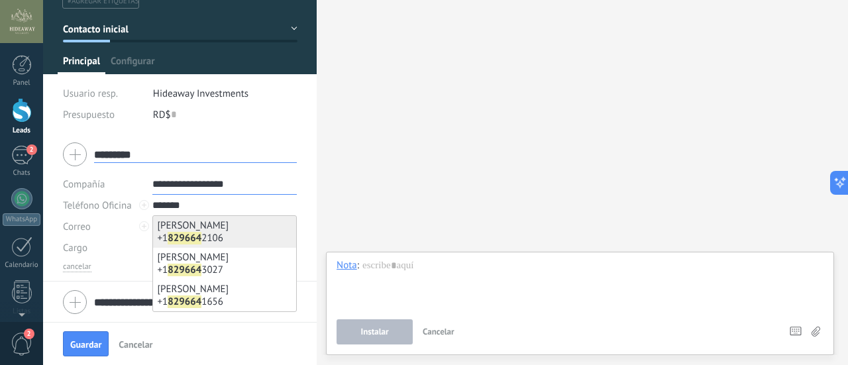
type input "*******"
click at [219, 241] on div "[PHONE_NUMBER]" at bounding box center [224, 238] width 135 height 13
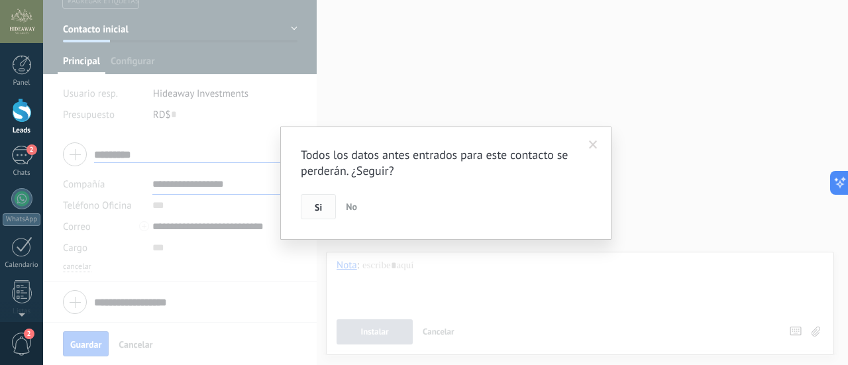
click at [323, 207] on button "Si" at bounding box center [318, 206] width 35 height 25
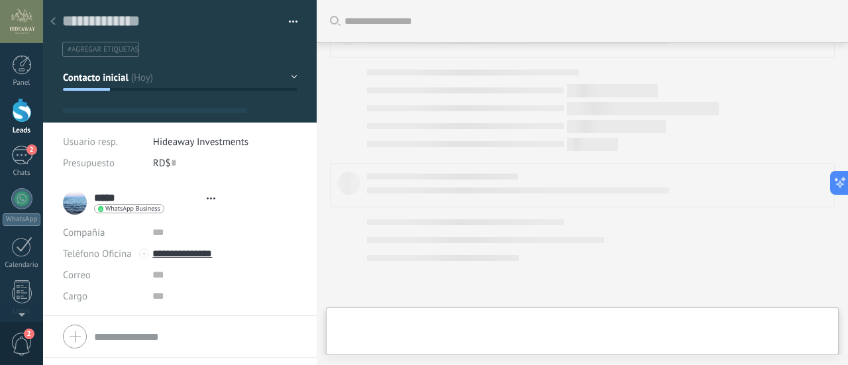
type textarea "***"
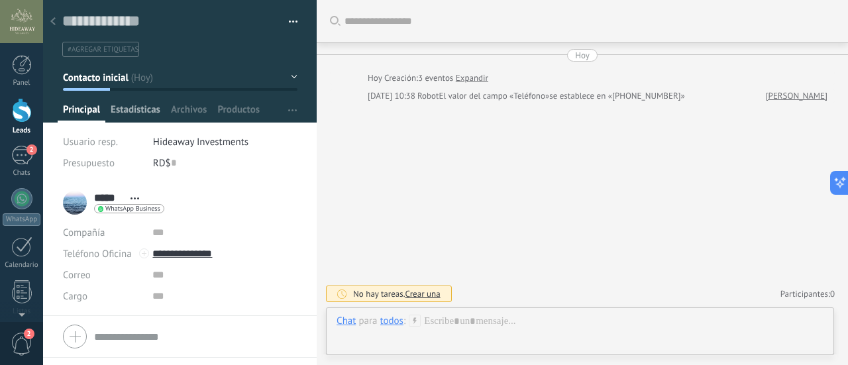
click at [143, 112] on span "Estadísticas" at bounding box center [136, 112] width 50 height 19
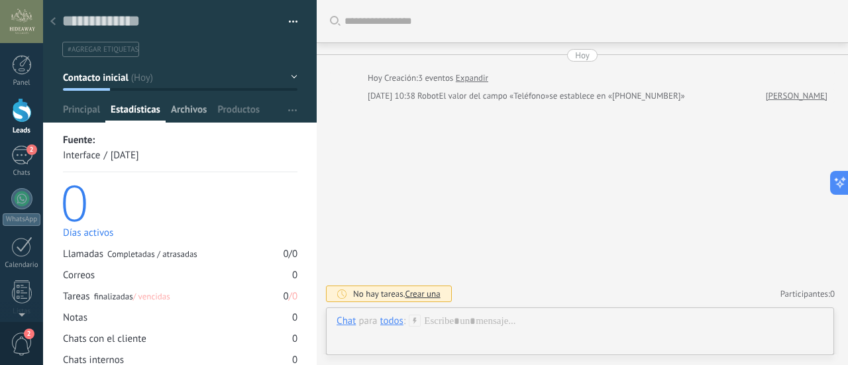
click at [182, 109] on span "Archivos" at bounding box center [189, 112] width 36 height 19
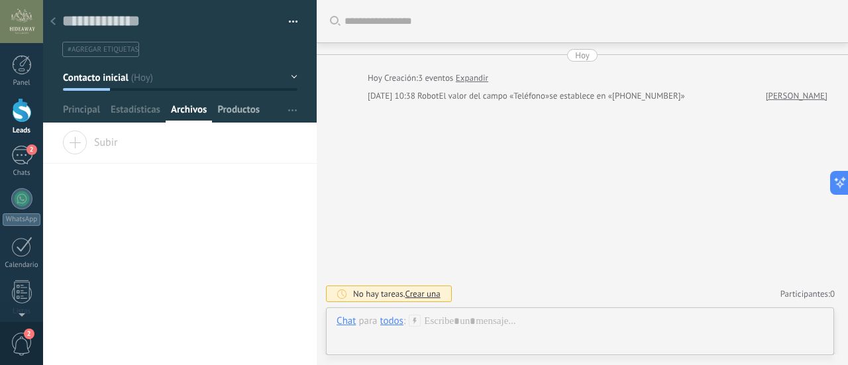
click at [245, 117] on span "Productos" at bounding box center [238, 112] width 42 height 19
click at [77, 105] on span "Principal" at bounding box center [81, 112] width 37 height 19
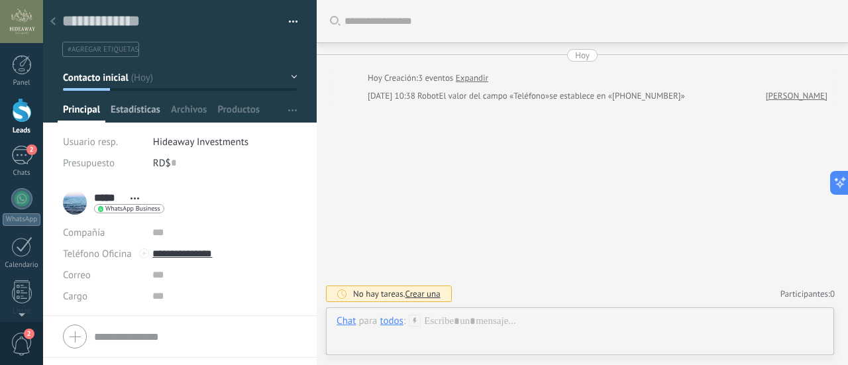
click at [122, 111] on span "Estadísticas" at bounding box center [136, 112] width 50 height 19
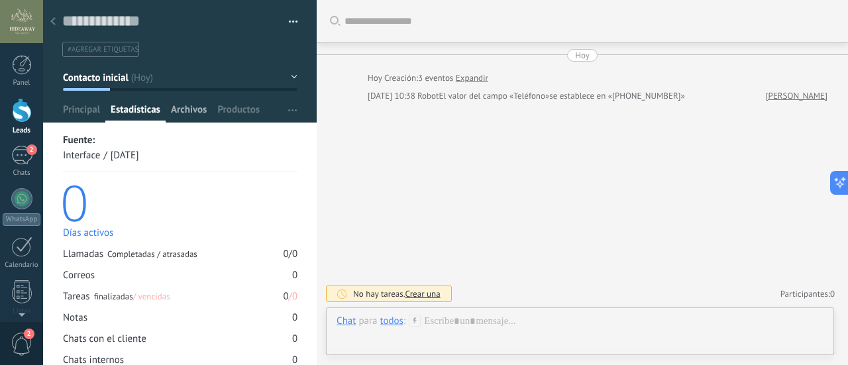
click at [192, 108] on span "Archivos" at bounding box center [189, 112] width 36 height 19
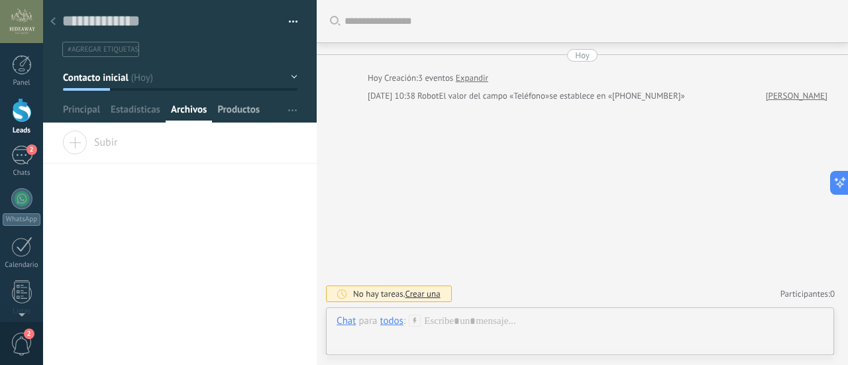
click at [244, 112] on span "Productos" at bounding box center [238, 112] width 42 height 19
click at [535, 215] on div "Buscar Carga más [DATE] [DATE] Creación: 3 eventos Expandir [DATE] 10:38 Robot …" at bounding box center [583, 182] width 532 height 365
click at [59, 19] on div at bounding box center [53, 22] width 19 height 26
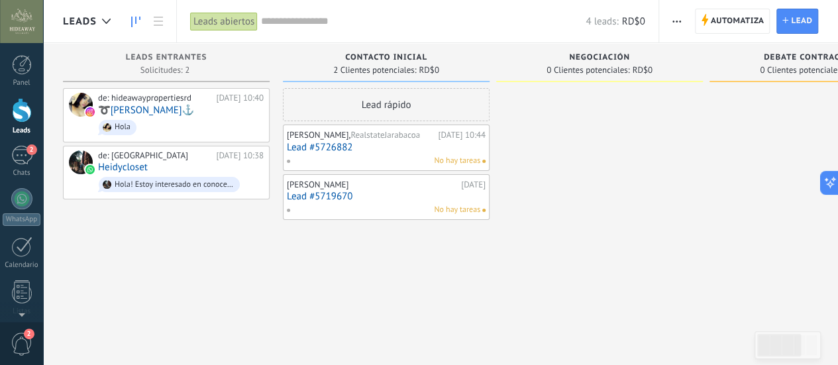
click at [611, 72] on span "0 Clientes potenciales:" at bounding box center [588, 70] width 83 height 8
click at [813, 343] on div at bounding box center [812, 345] width 11 height 20
click at [782, 347] on div at bounding box center [780, 345] width 44 height 23
click at [814, 353] on div at bounding box center [812, 345] width 11 height 20
click at [662, 192] on div at bounding box center [599, 184] width 207 height 192
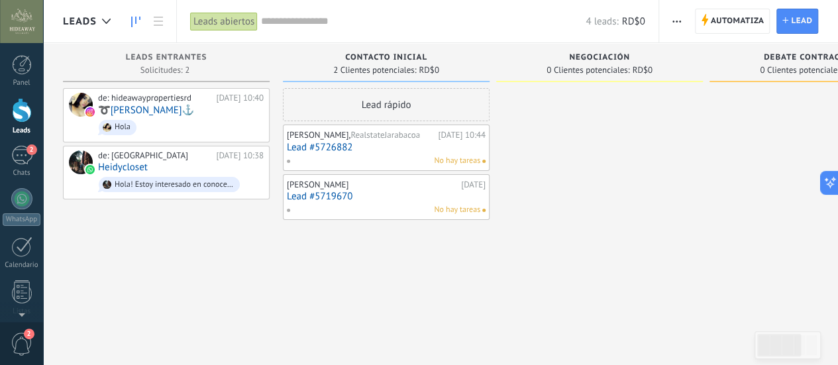
click at [286, 16] on input "text" at bounding box center [423, 22] width 325 height 14
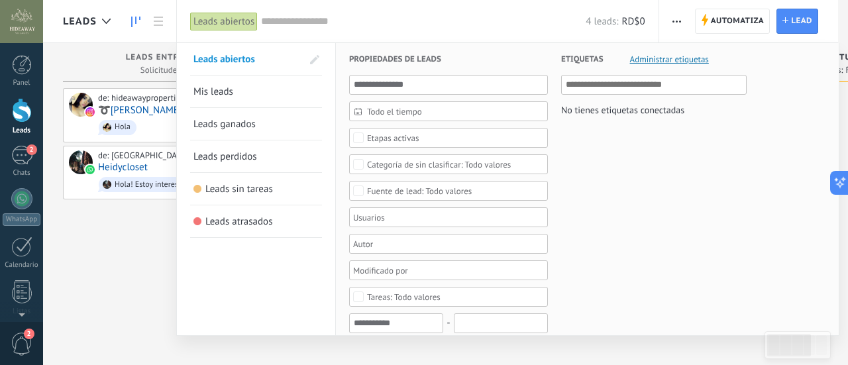
click at [289, 25] on input "text" at bounding box center [423, 22] width 325 height 14
click at [223, 88] on span "Mis leads" at bounding box center [214, 92] width 40 height 13
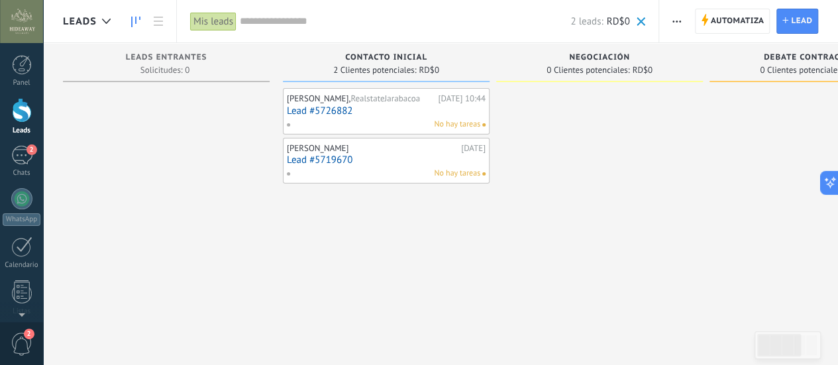
click at [679, 25] on span "button" at bounding box center [677, 21] width 9 height 25
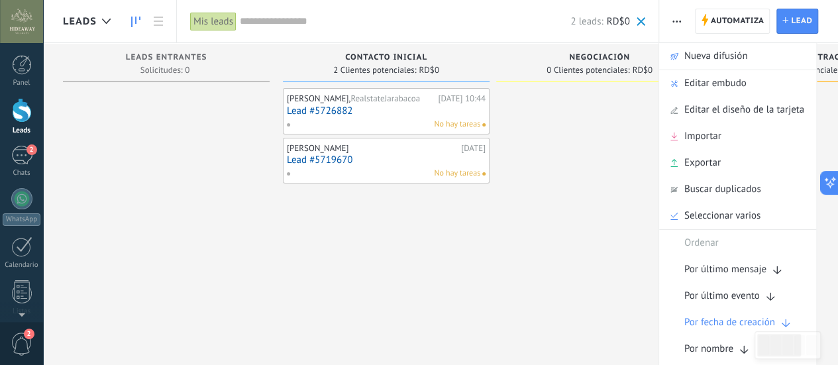
click at [245, 248] on div at bounding box center [166, 184] width 207 height 192
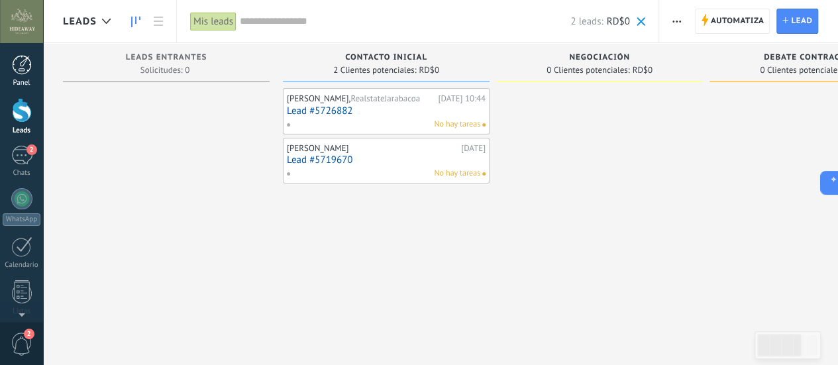
click at [22, 78] on link "Panel" at bounding box center [21, 71] width 43 height 32
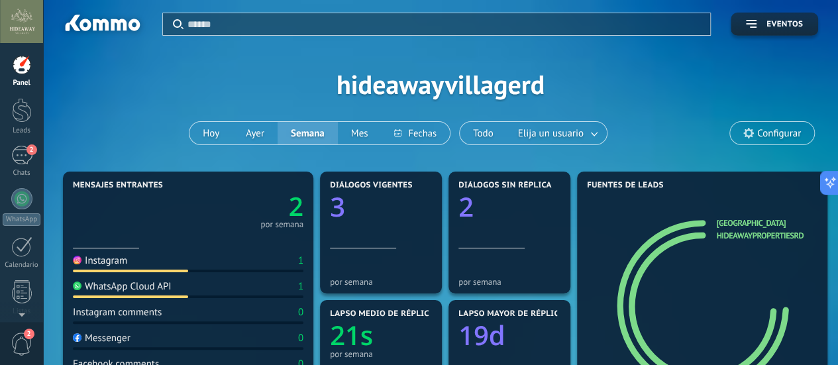
click at [225, 21] on input "text" at bounding box center [445, 24] width 515 height 14
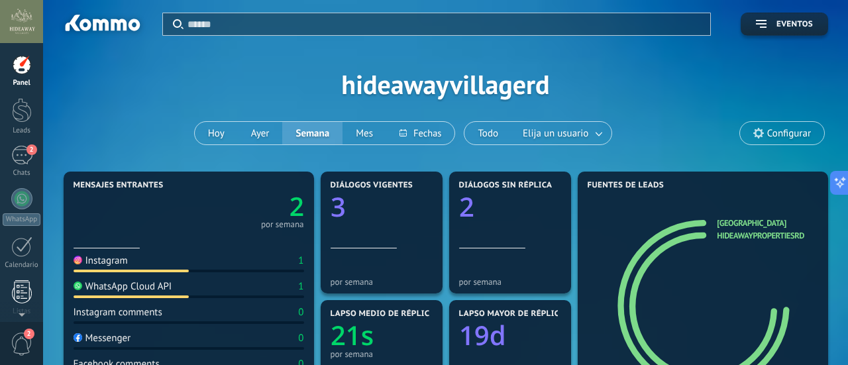
click at [21, 287] on div at bounding box center [22, 291] width 20 height 23
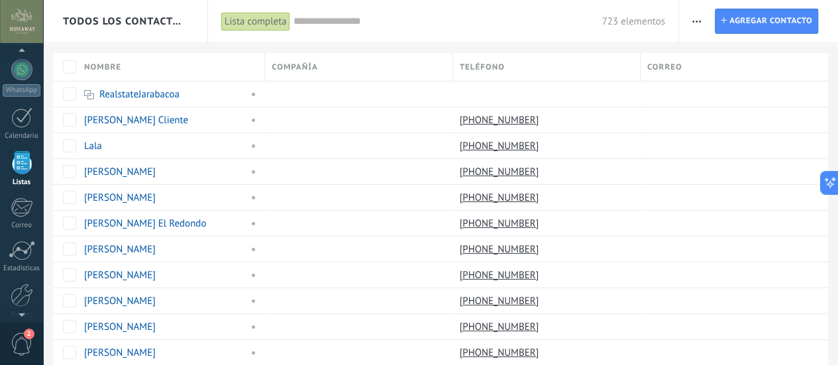
click at [705, 25] on button "button" at bounding box center [696, 21] width 19 height 25
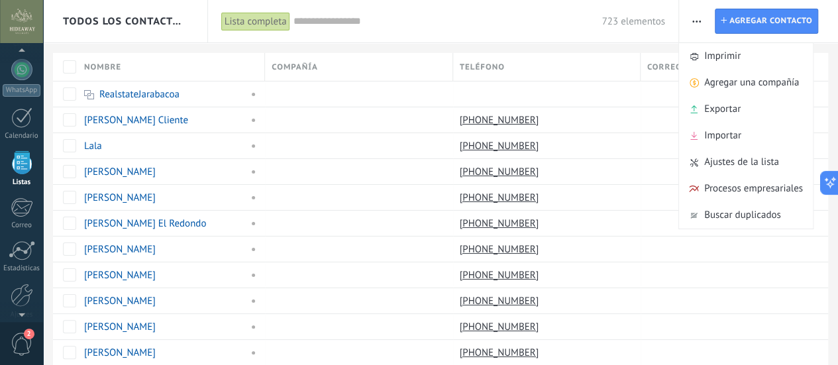
click at [568, 38] on div "723 elementos" at bounding box center [480, 21] width 372 height 42
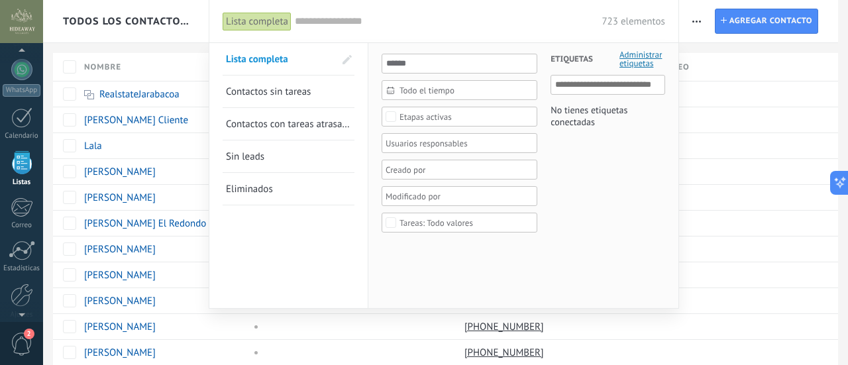
click at [713, 39] on div at bounding box center [424, 182] width 848 height 365
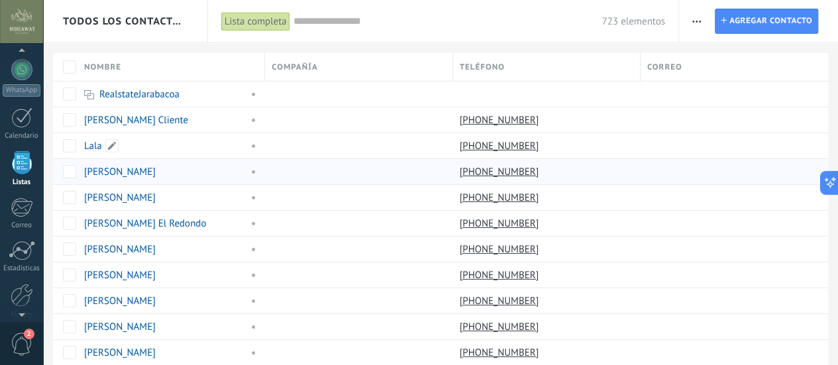
scroll to position [129, 0]
click at [355, 19] on input "text" at bounding box center [448, 22] width 309 height 14
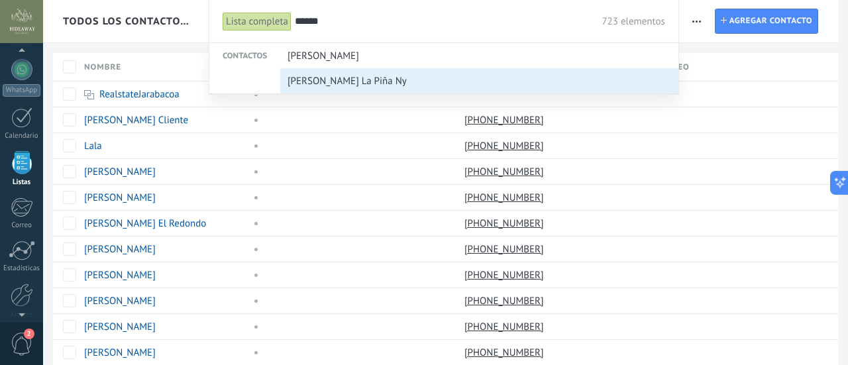
type input "******"
click at [363, 78] on span "[PERSON_NAME] La Piña Ny" at bounding box center [347, 81] width 119 height 25
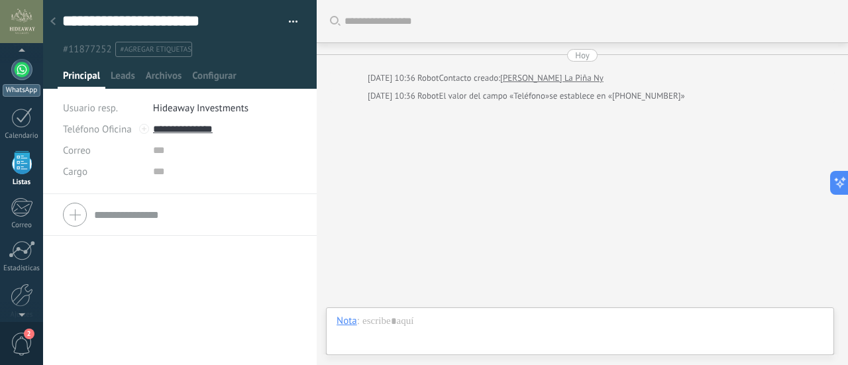
click at [13, 71] on div at bounding box center [21, 69] width 21 height 21
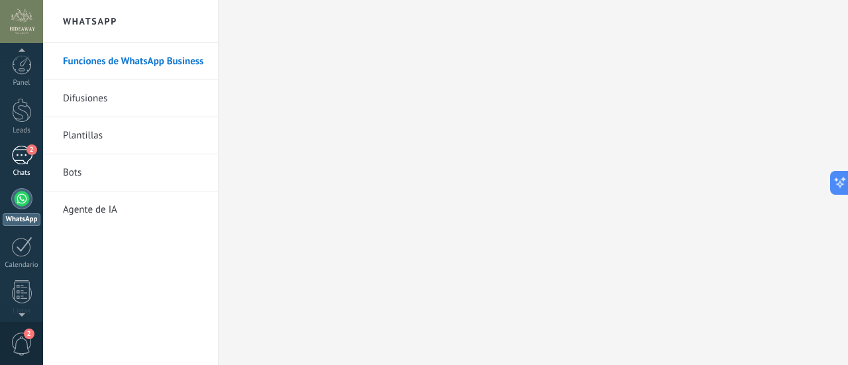
click at [26, 154] on div "2" at bounding box center [21, 155] width 21 height 19
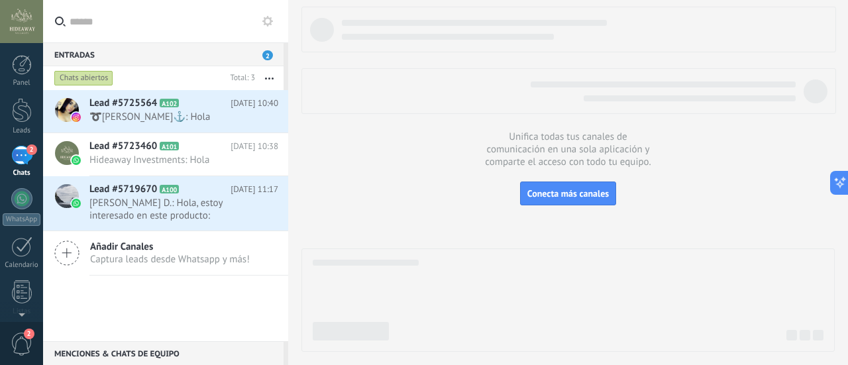
click at [84, 18] on input "text" at bounding box center [174, 21] width 208 height 42
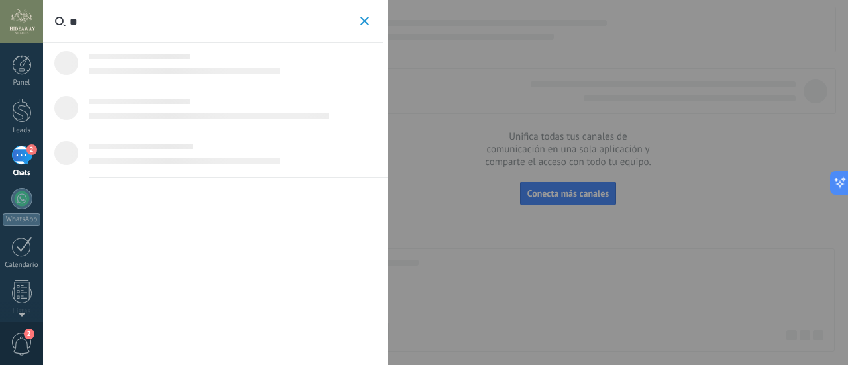
type input "*"
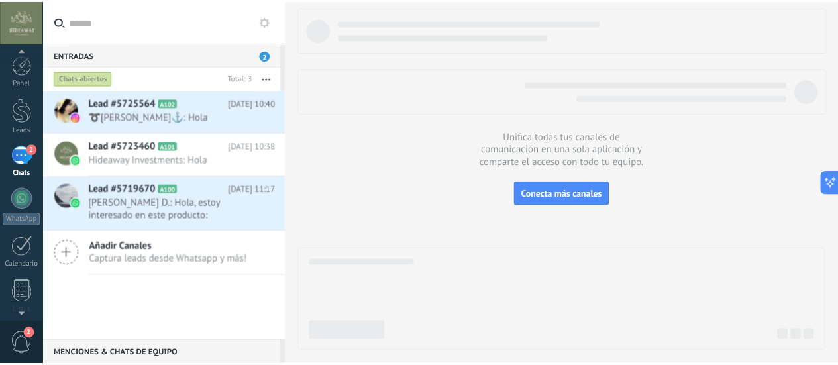
scroll to position [185, 0]
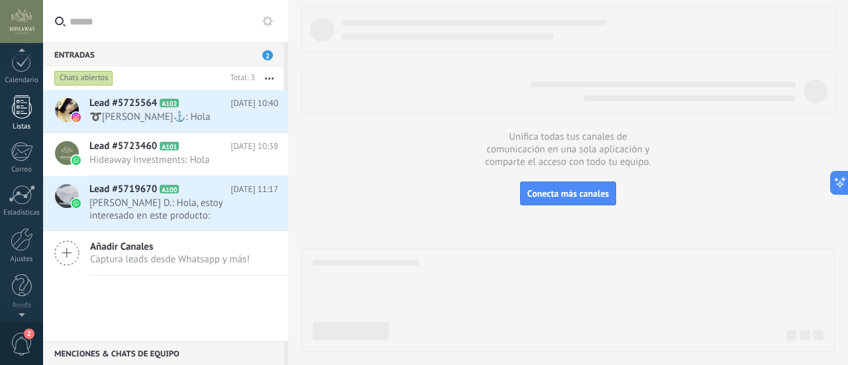
click at [13, 115] on div at bounding box center [22, 106] width 20 height 23
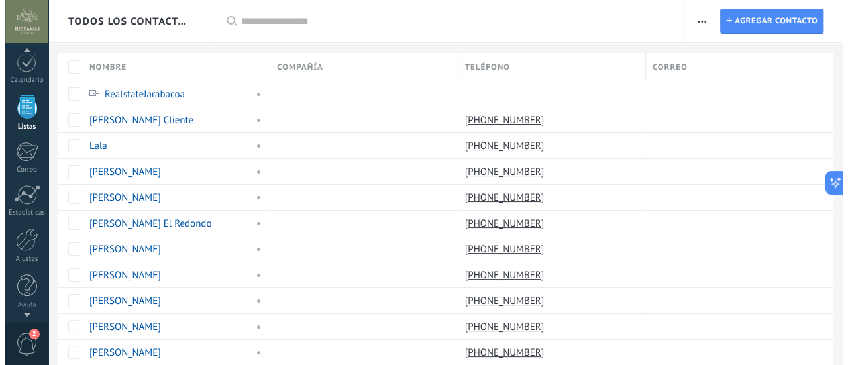
scroll to position [129, 0]
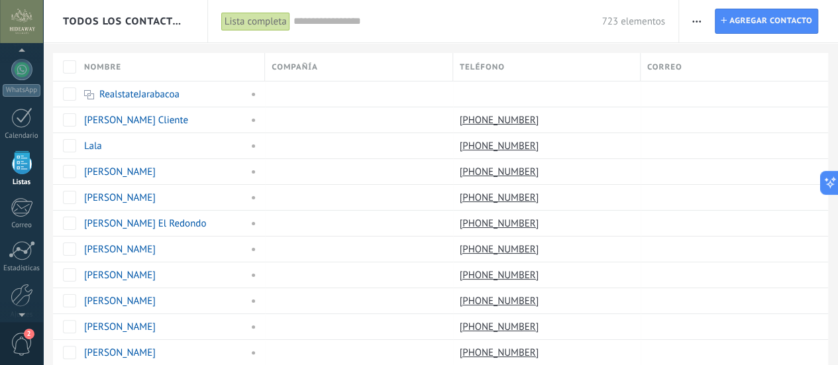
click at [430, 13] on div "723 elementos" at bounding box center [480, 21] width 372 height 42
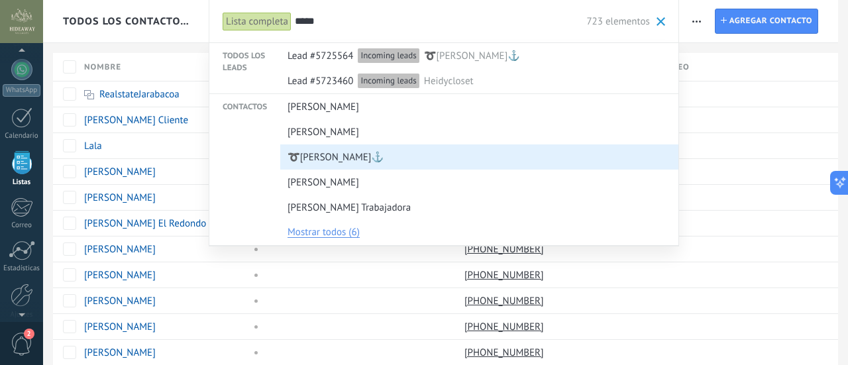
type input "*****"
click at [349, 156] on span "➰[PERSON_NAME]⚓️" at bounding box center [336, 157] width 96 height 25
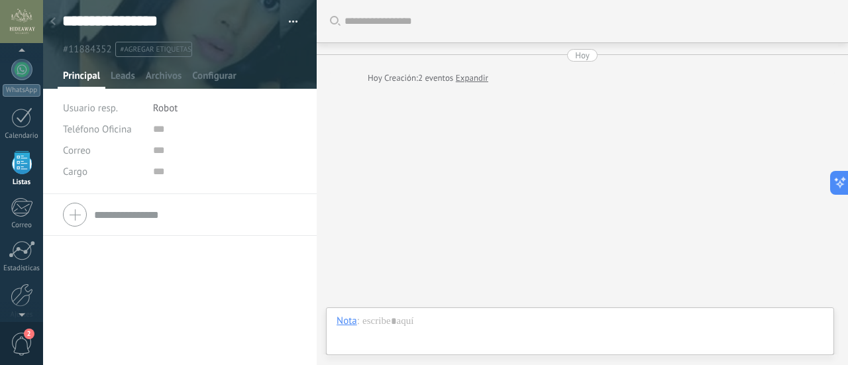
click at [59, 27] on div at bounding box center [53, 22] width 19 height 26
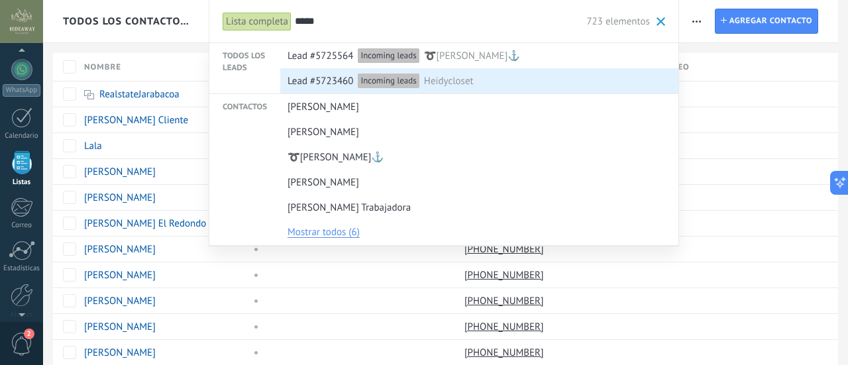
click at [430, 82] on span "Heidycloset" at bounding box center [449, 81] width 50 height 25
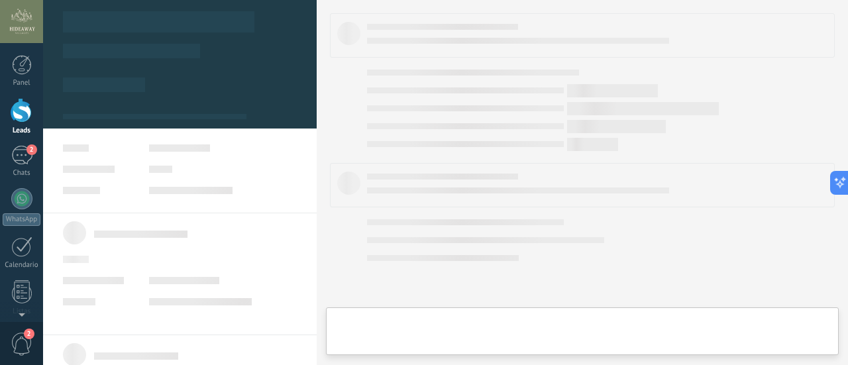
type textarea "**********"
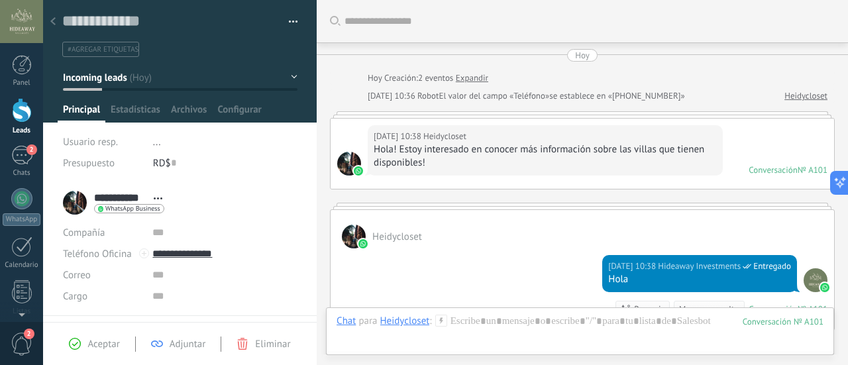
scroll to position [195, 0]
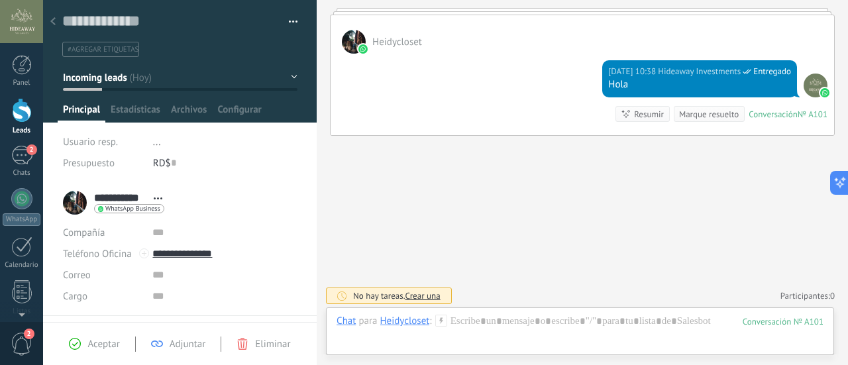
click at [353, 38] on div at bounding box center [354, 42] width 24 height 24
click at [49, 22] on div at bounding box center [53, 22] width 19 height 26
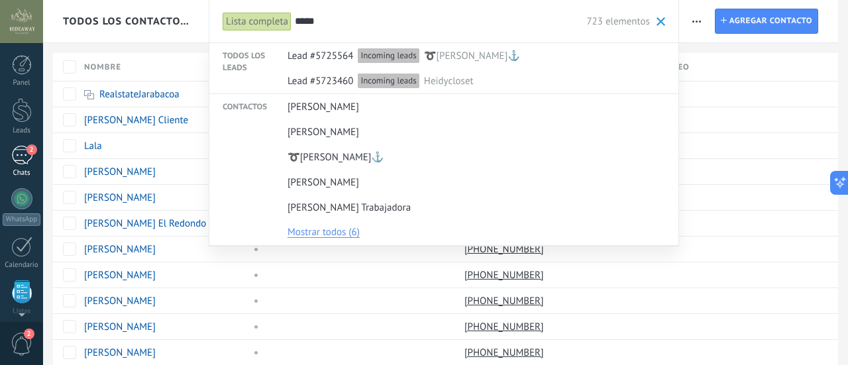
click at [29, 153] on span "2" at bounding box center [32, 149] width 11 height 11
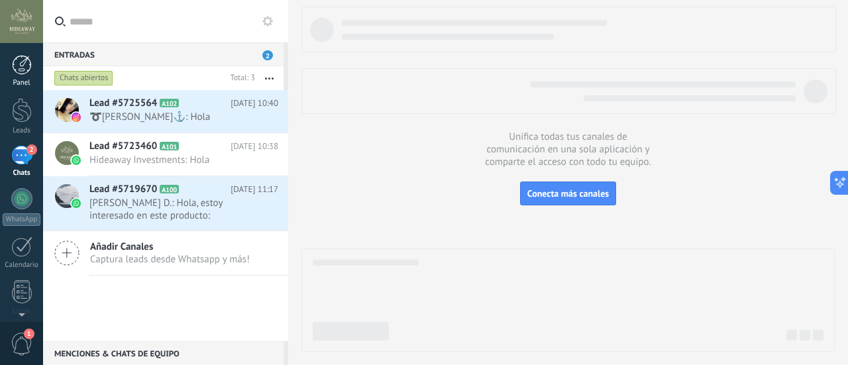
click at [26, 64] on div at bounding box center [22, 65] width 20 height 20
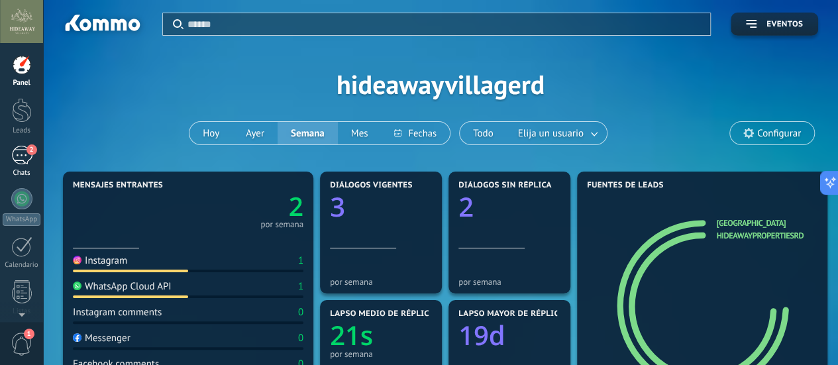
click at [15, 160] on div "2" at bounding box center [21, 155] width 21 height 19
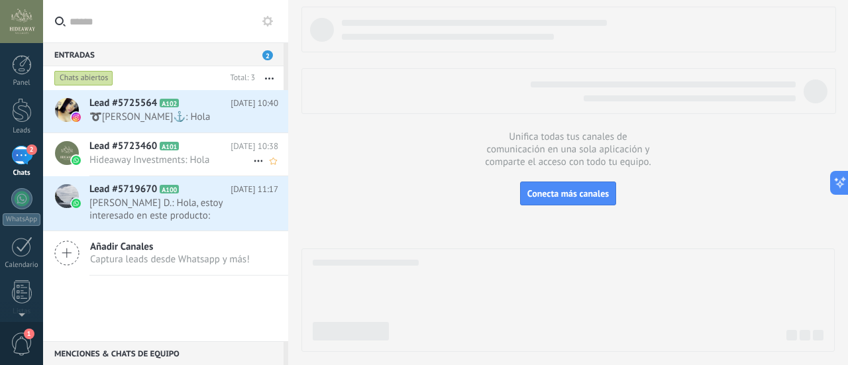
click at [168, 151] on h2 "Lead #5723460 A101" at bounding box center [159, 146] width 141 height 13
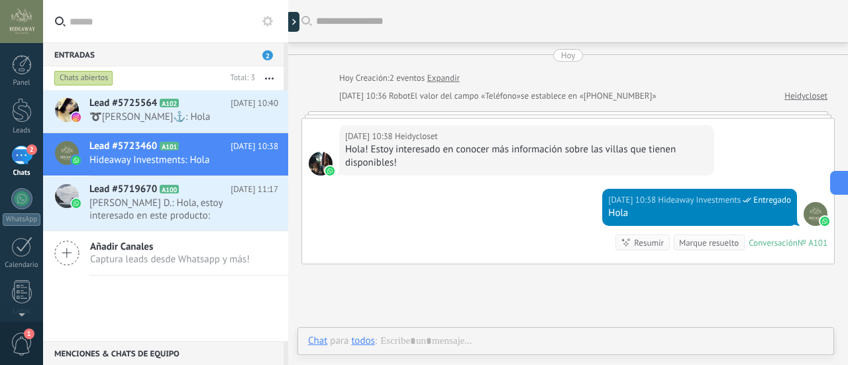
scroll to position [42, 0]
